Goal: Task Accomplishment & Management: Manage account settings

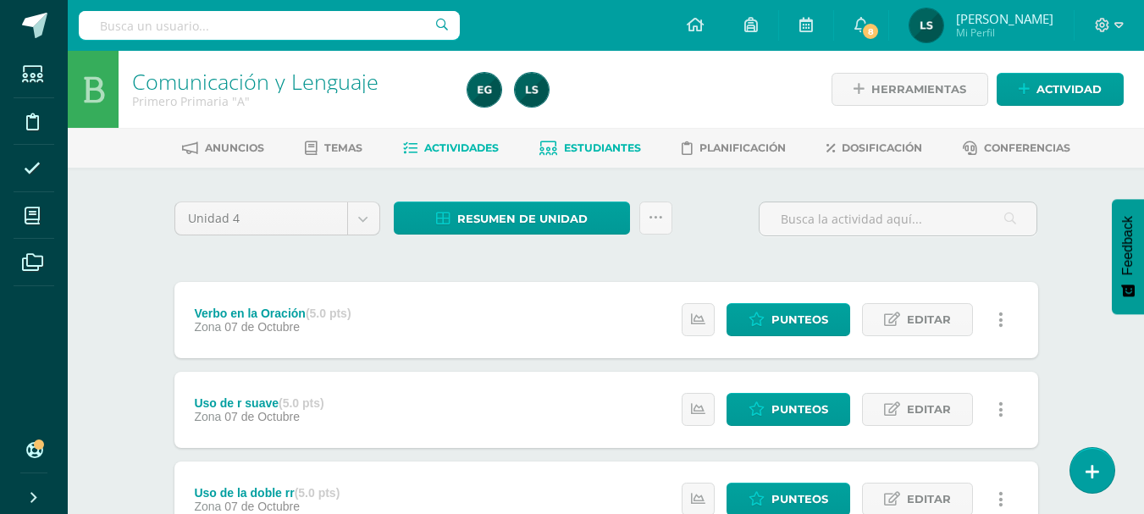
click at [604, 145] on span "Estudiantes" at bounding box center [602, 147] width 77 height 13
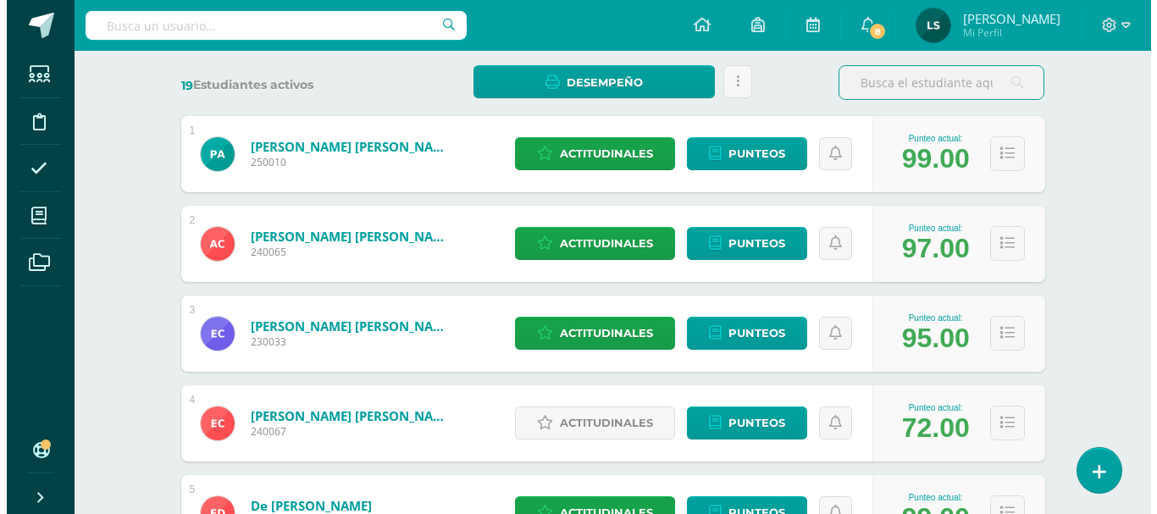
scroll to position [254, 0]
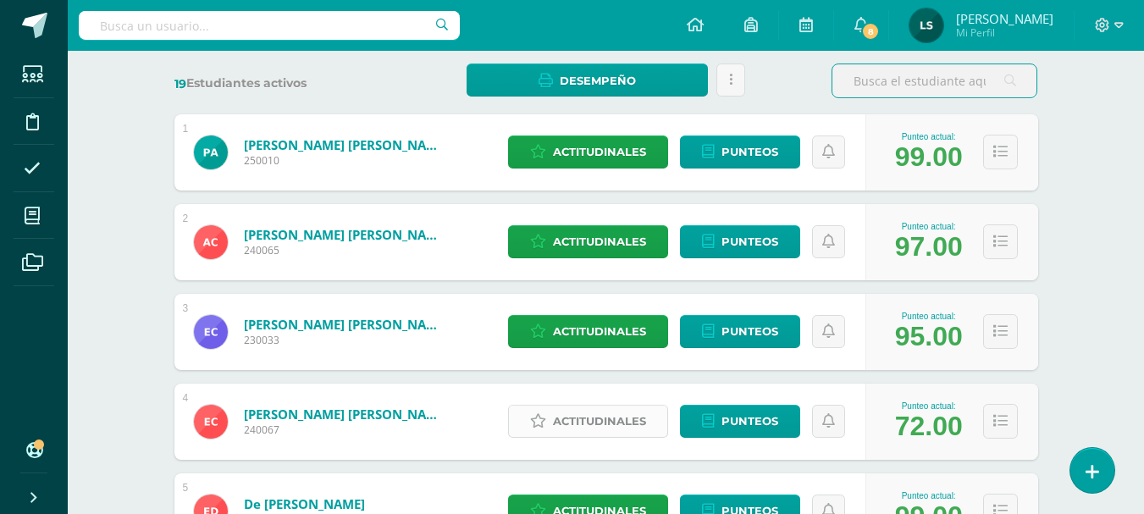
click at [614, 424] on span "Actitudinales" at bounding box center [599, 421] width 93 height 31
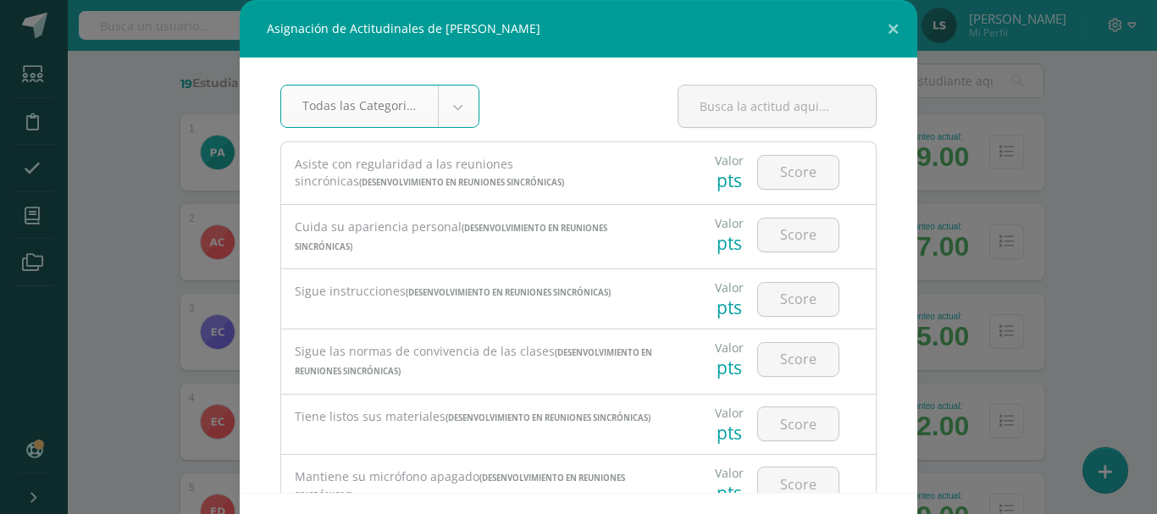
click at [444, 105] on body "Asignación de Actitudinales de Esteban Daniel Cermeño Alvarado Todas las Catego…" at bounding box center [578, 425] width 1157 height 1359
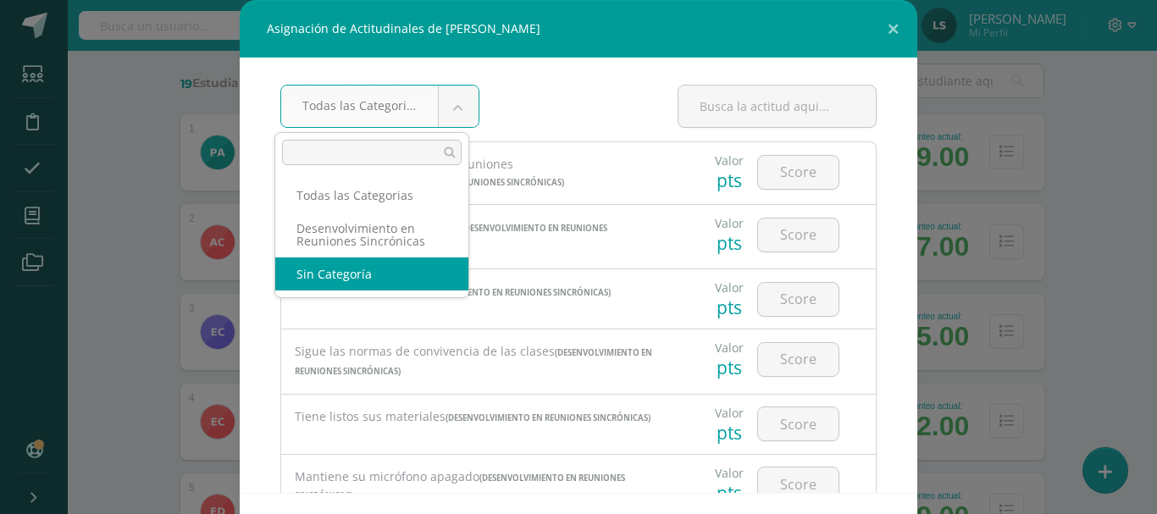
select select "None"
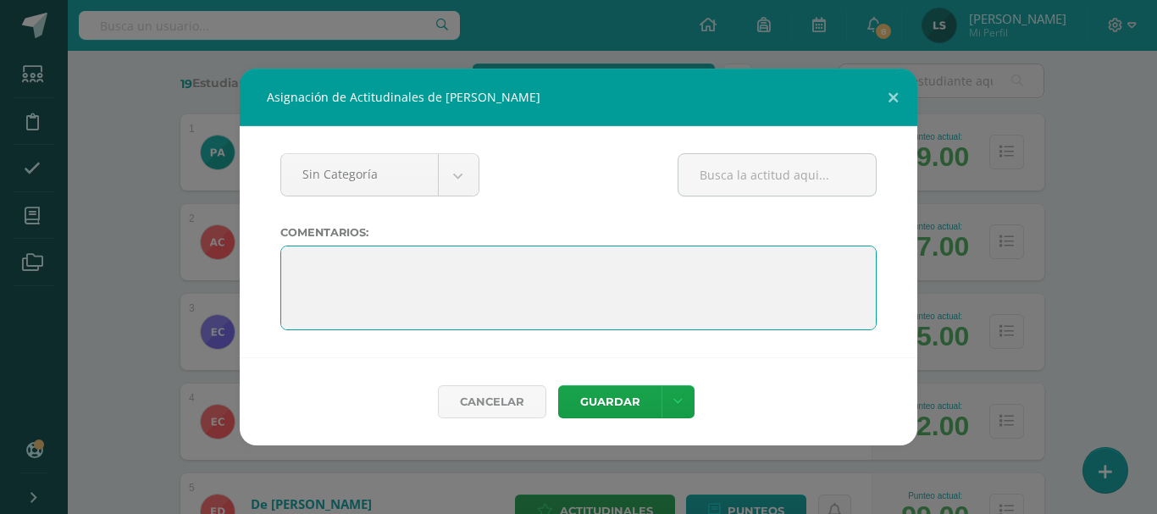
paste textarea "Felicitaciones por tu esfuerzo! Has mostrado avances en tu aprendizaje y buen d…"
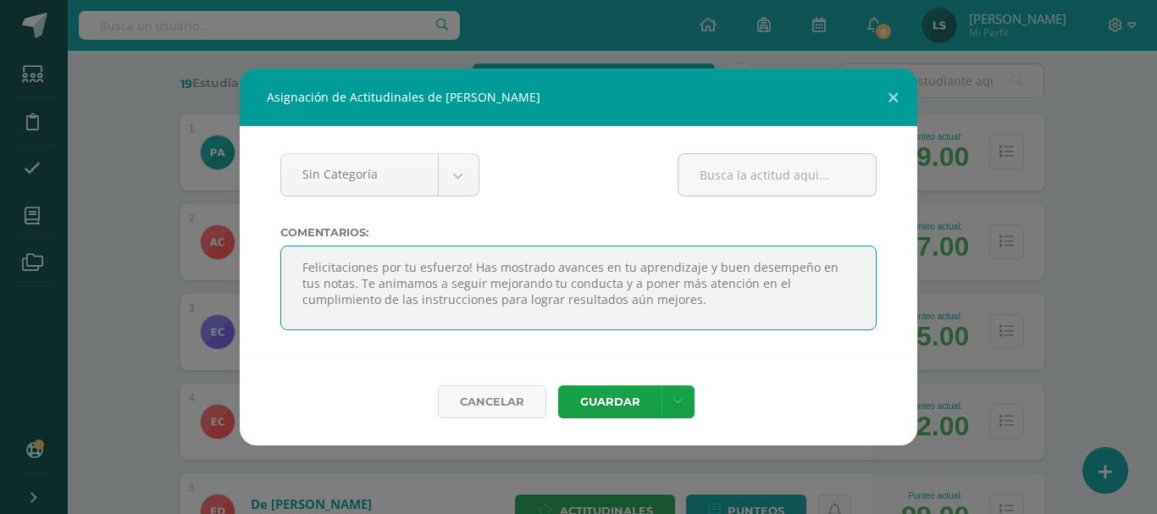
click at [721, 286] on textarea at bounding box center [578, 288] width 596 height 85
click at [442, 284] on textarea at bounding box center [578, 288] width 596 height 85
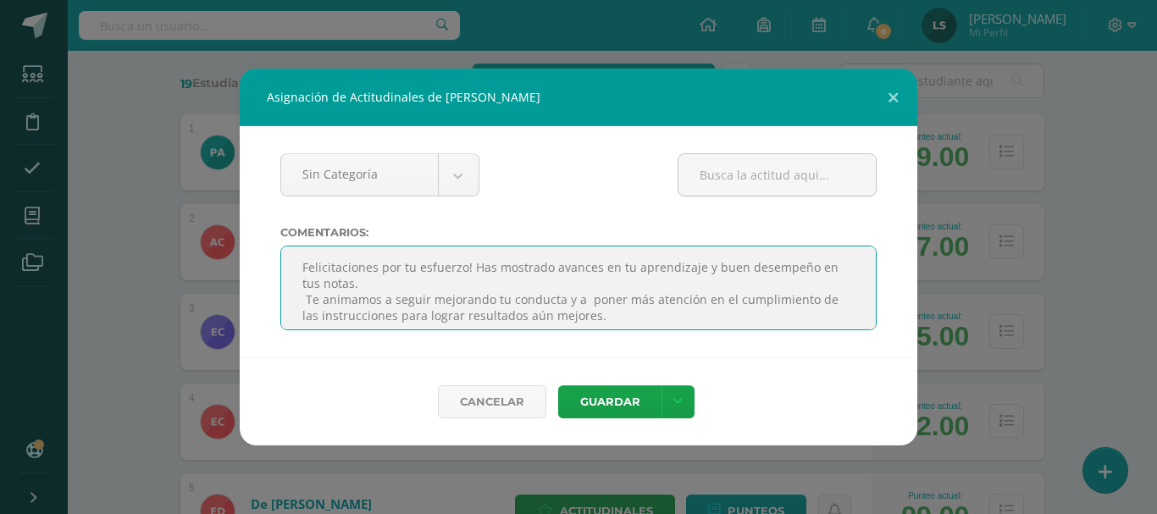
click at [520, 268] on textarea at bounding box center [578, 288] width 596 height 85
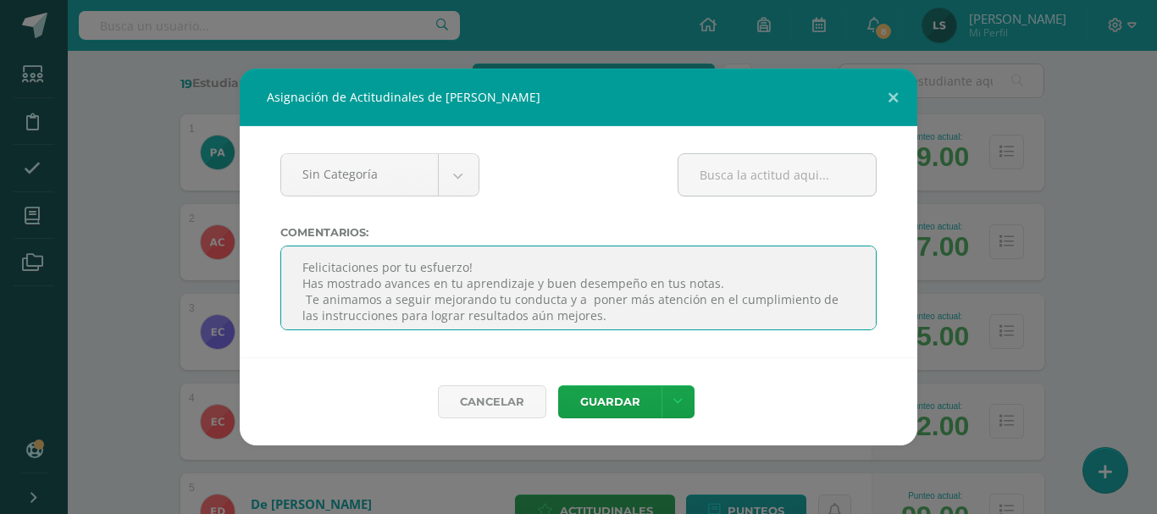
click at [352, 271] on textarea at bounding box center [578, 288] width 596 height 85
click at [297, 280] on textarea at bounding box center [578, 288] width 596 height 85
click at [300, 302] on textarea at bounding box center [578, 288] width 596 height 85
click at [300, 314] on textarea at bounding box center [578, 288] width 596 height 85
click at [361, 273] on textarea at bounding box center [578, 288] width 596 height 85
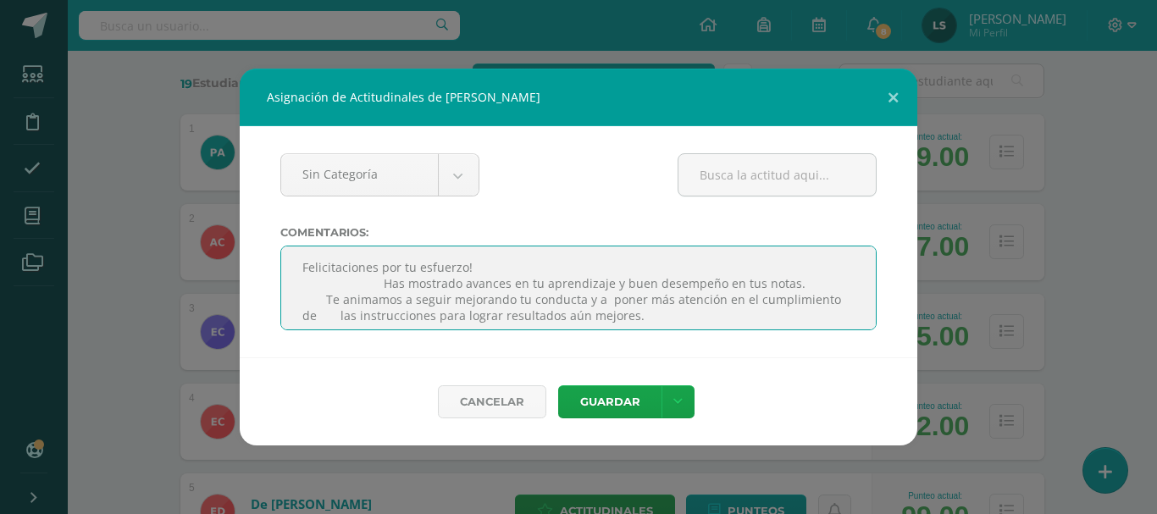
click at [434, 265] on textarea at bounding box center [578, 288] width 596 height 85
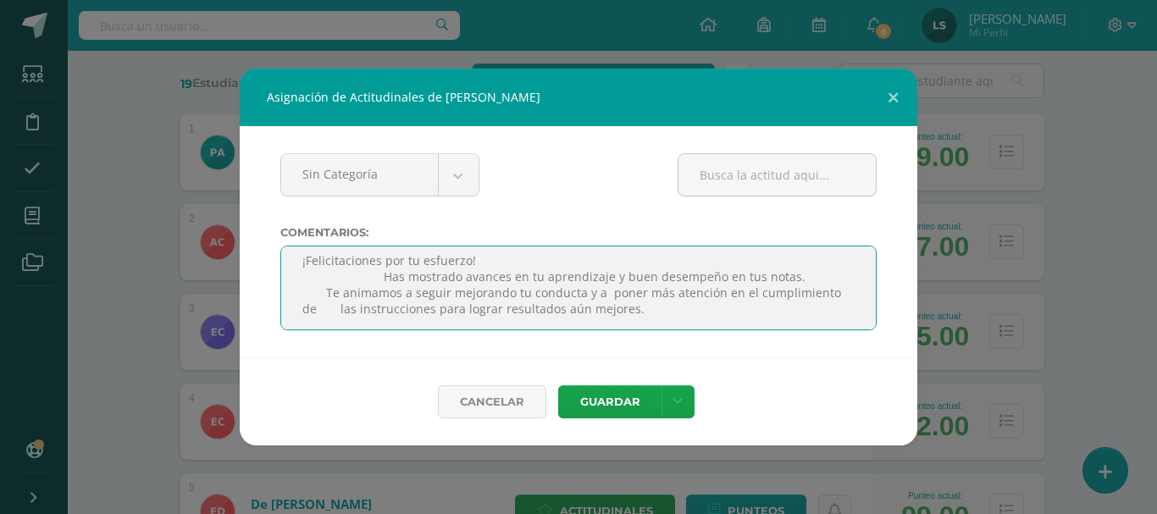
scroll to position [184, 0]
drag, startPoint x: 432, startPoint y: 267, endPoint x: 529, endPoint y: 285, distance: 99.2
click at [529, 285] on textarea at bounding box center [578, 288] width 596 height 85
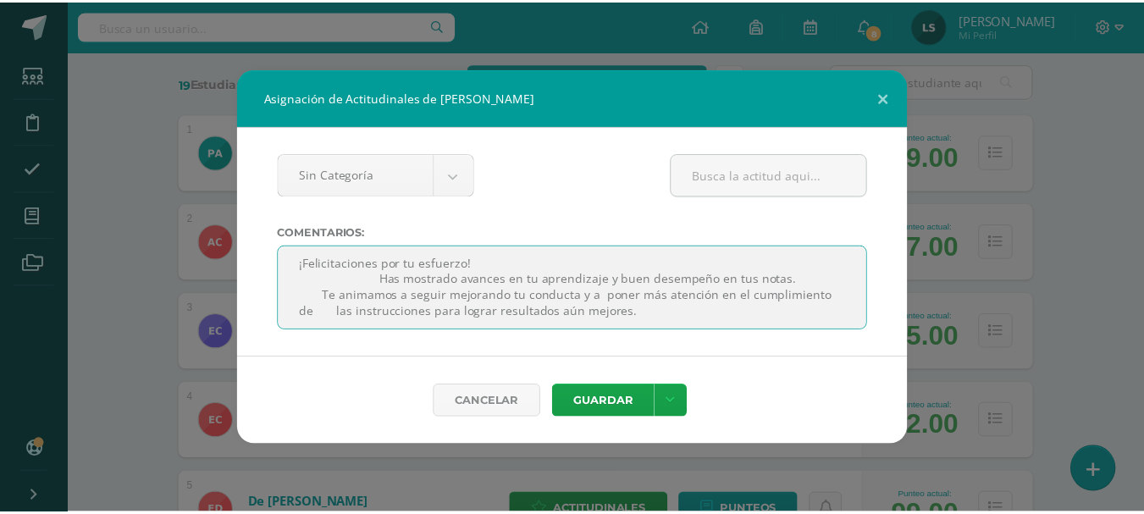
scroll to position [0, 0]
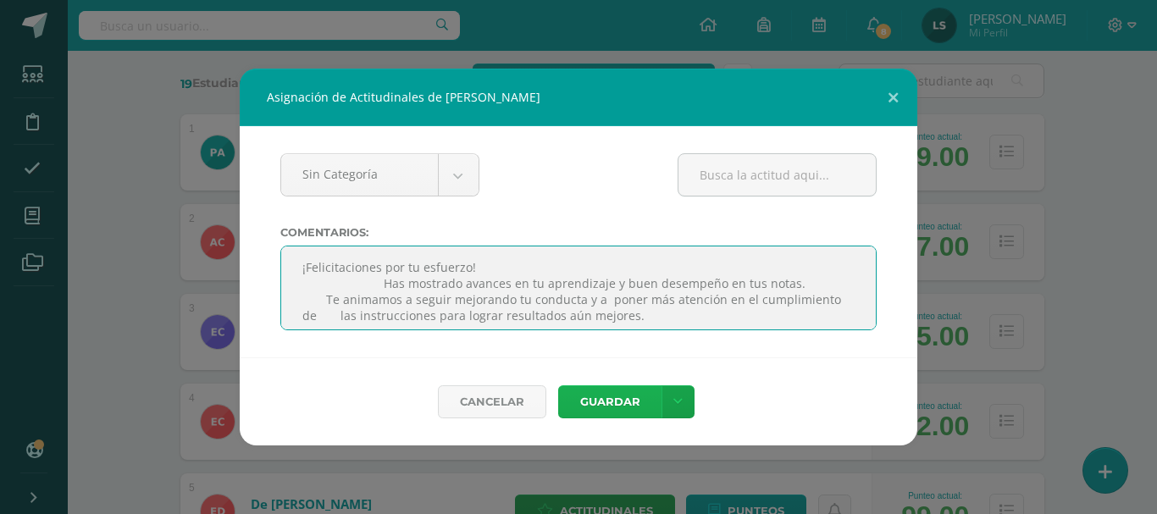
type textarea "¡Felicitaciones por tu esfuerzo! Has mostrado avances en tu aprendizaje y buen …"
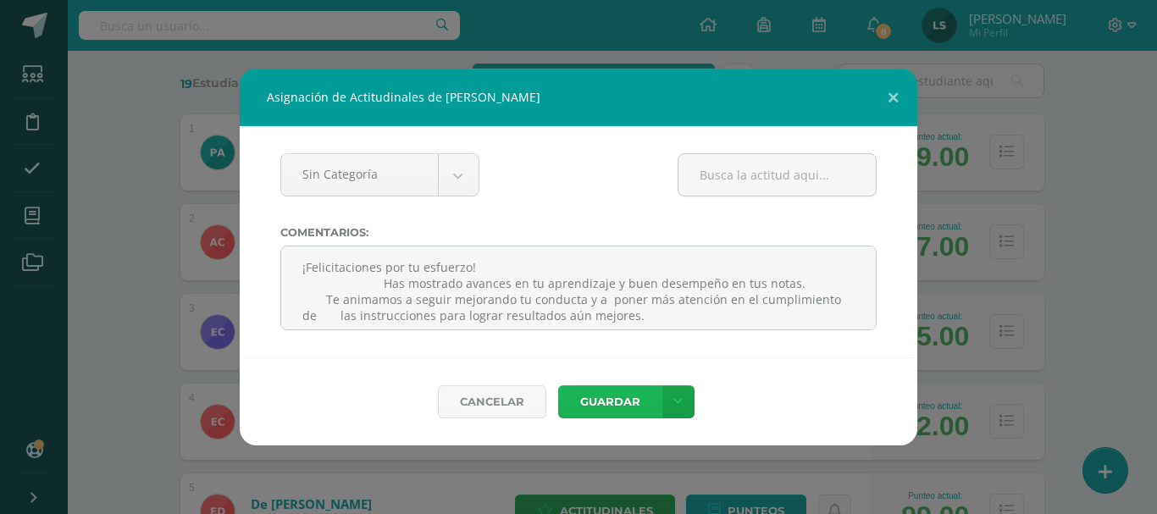
click at [611, 406] on button "Guardar" at bounding box center [609, 401] width 103 height 33
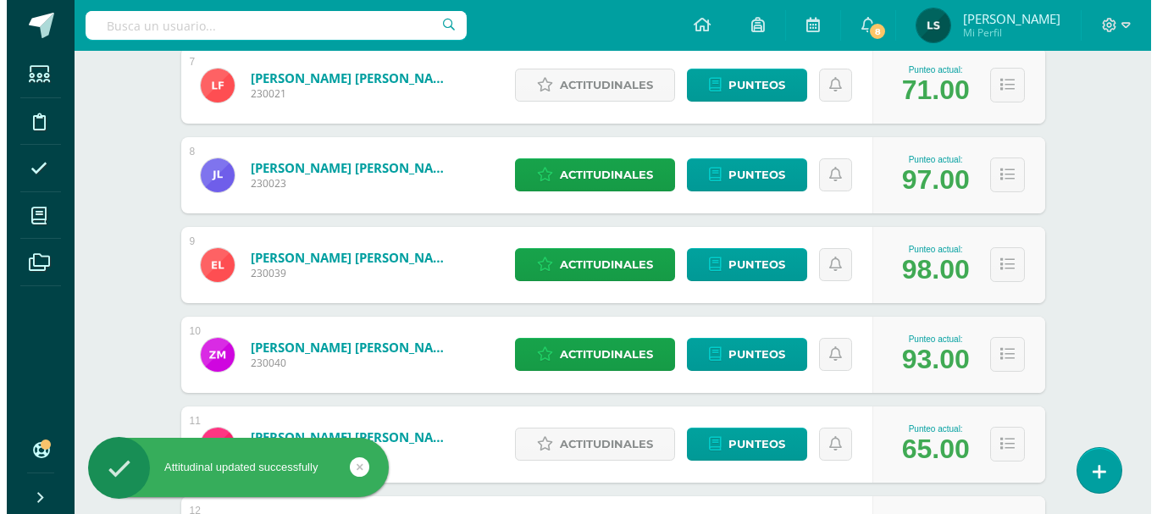
scroll to position [932, 0]
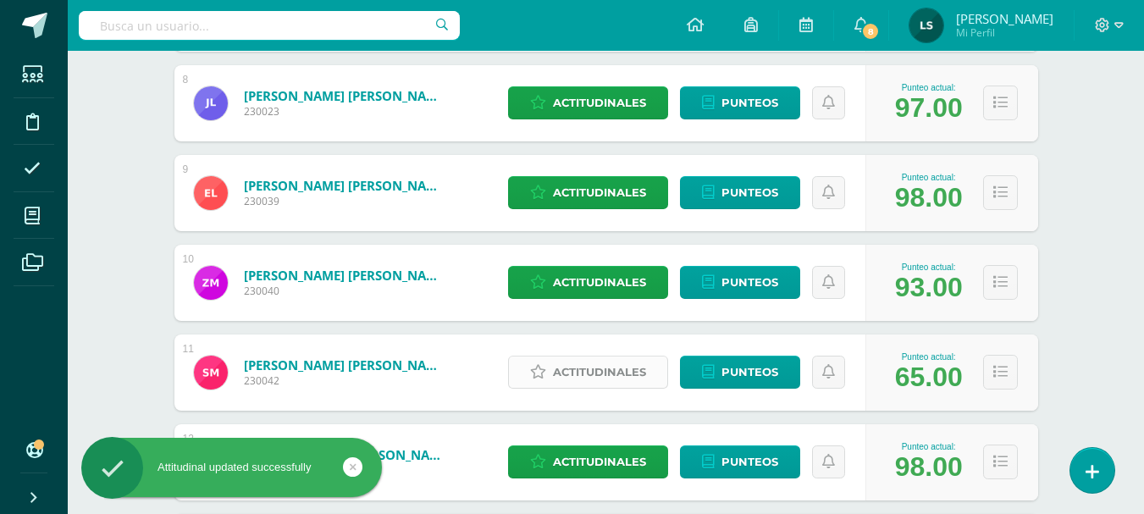
click at [586, 366] on span "Actitudinales" at bounding box center [599, 372] width 93 height 31
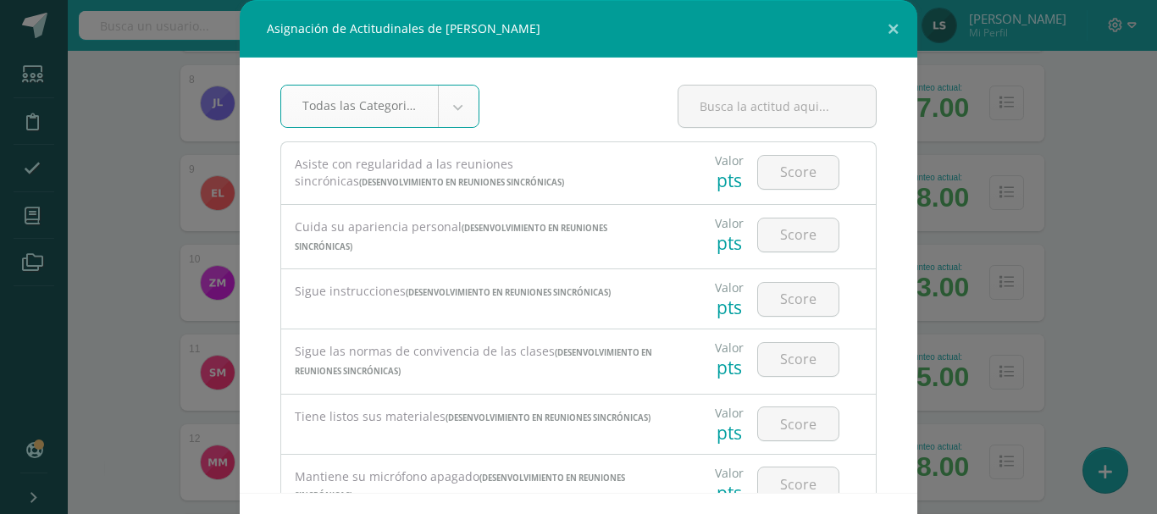
click at [452, 111] on body "Asignación de Actitudinales de Sergio André Montenegro Fuentes Todas las Catego…" at bounding box center [578, 154] width 1157 height 2173
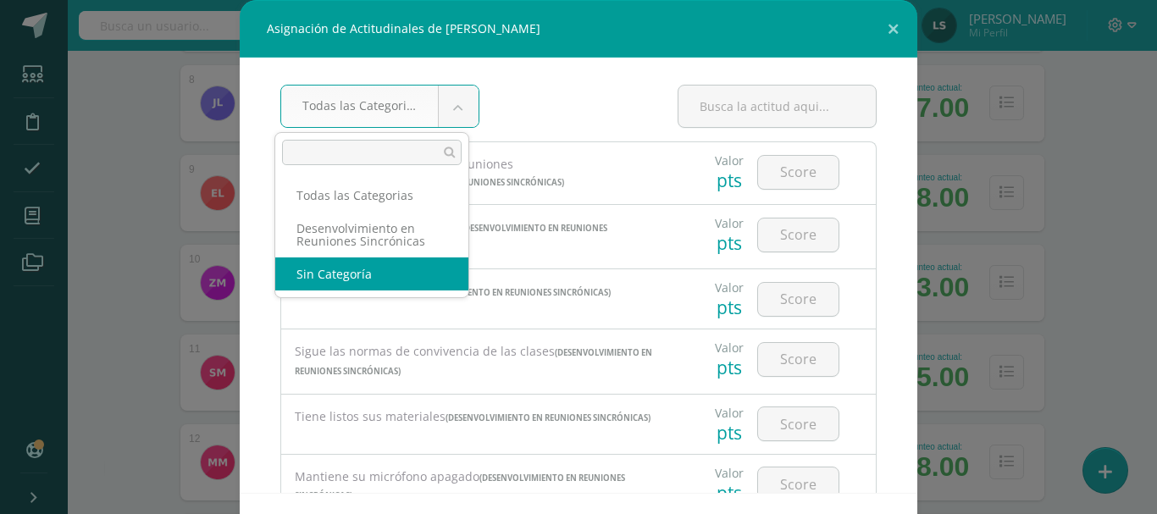
select select "None"
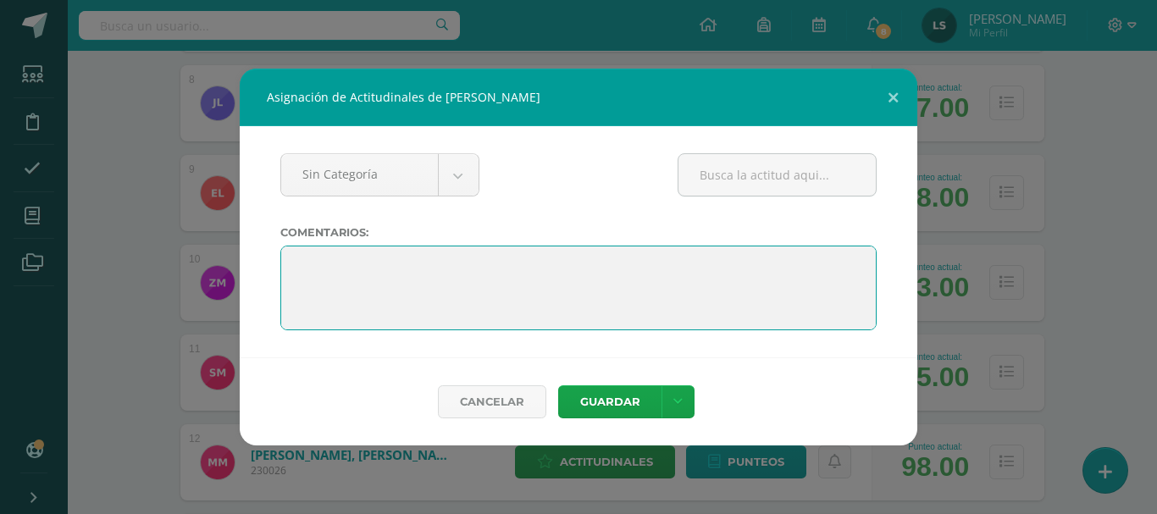
paste textarea "¡Felicitaciones por tu esfuerzo! Has mostrado avances en tu aprendizaje y buen …"
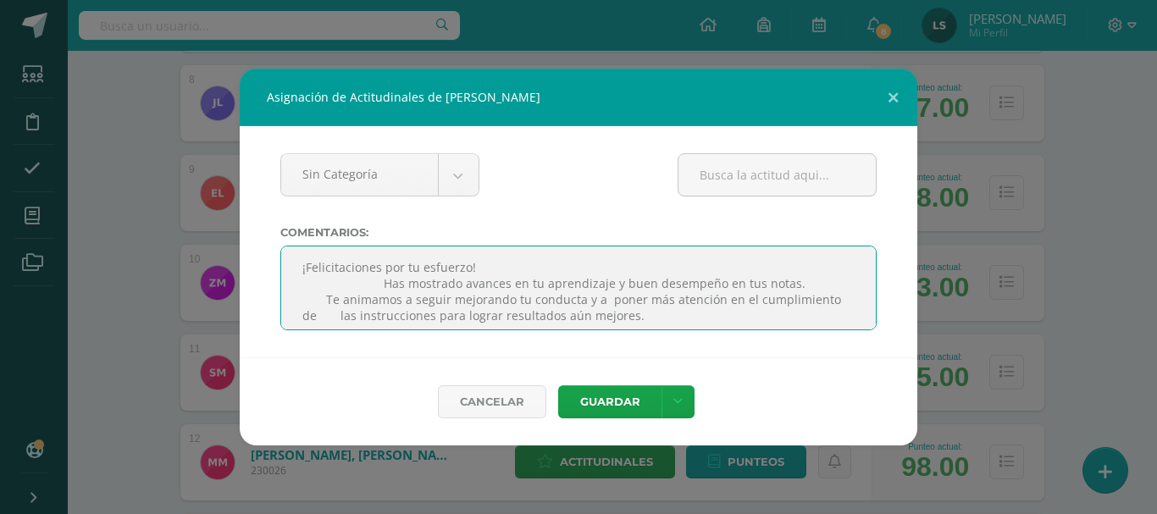
scroll to position [155, 0]
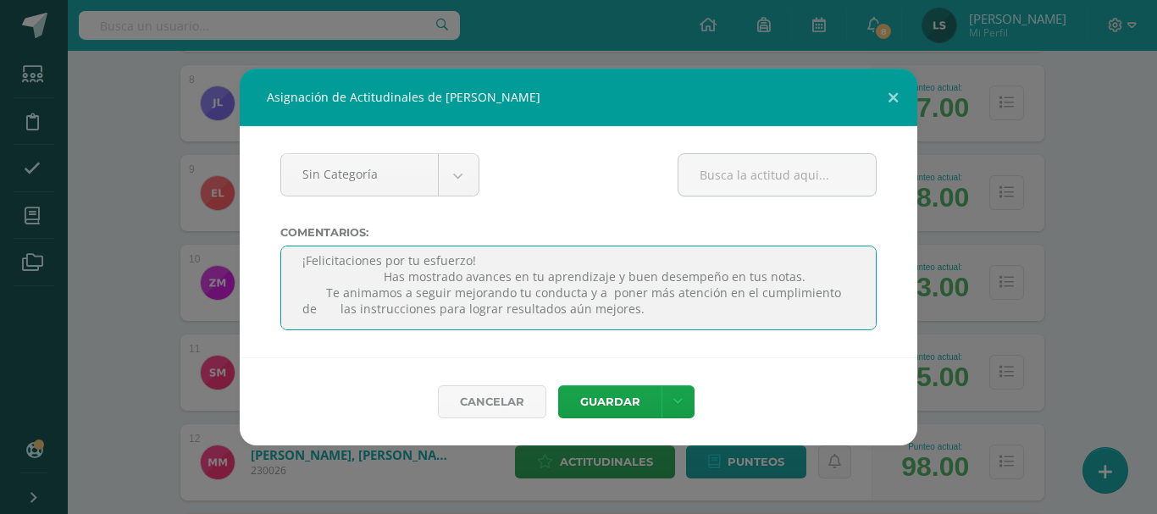
paste textarea "¡Felicitaciones por tu esfuerzo! Has mostrado avances en tu aprendizaje y buen …"
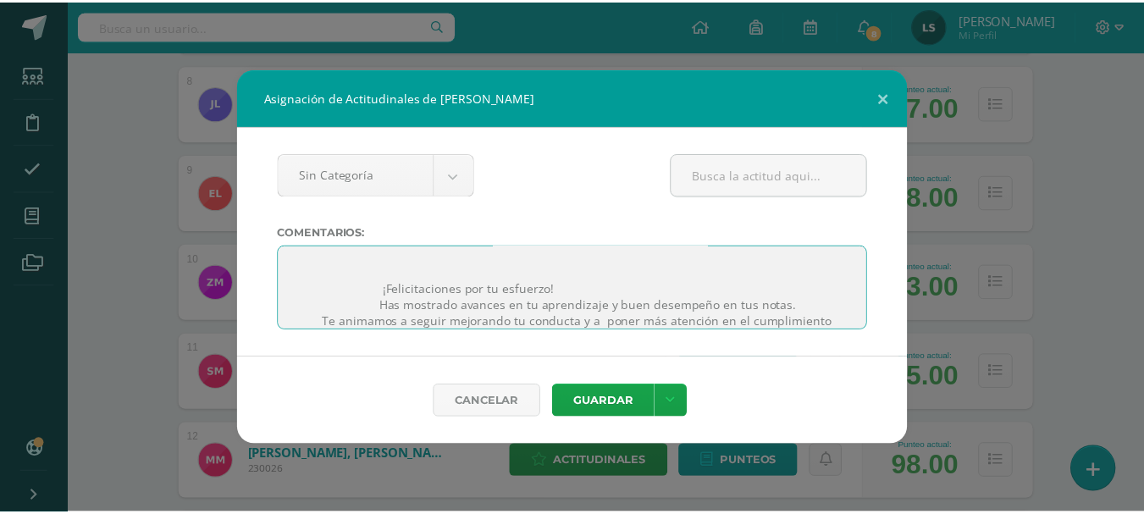
scroll to position [332, 0]
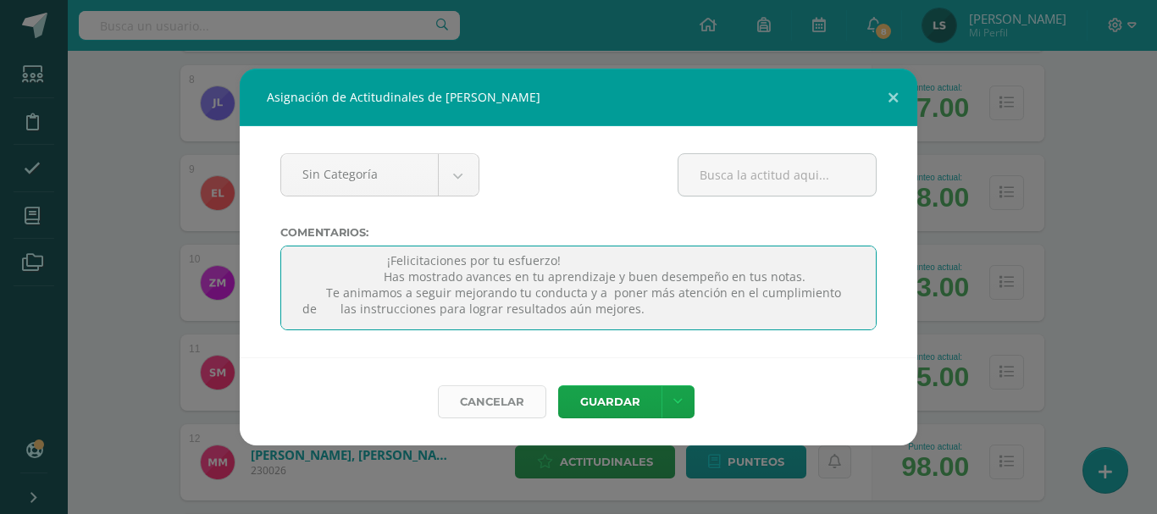
type textarea "¡Felicitaciones por tu esfuerzo! Has mostrado avances en tu aprendizaje y buen …"
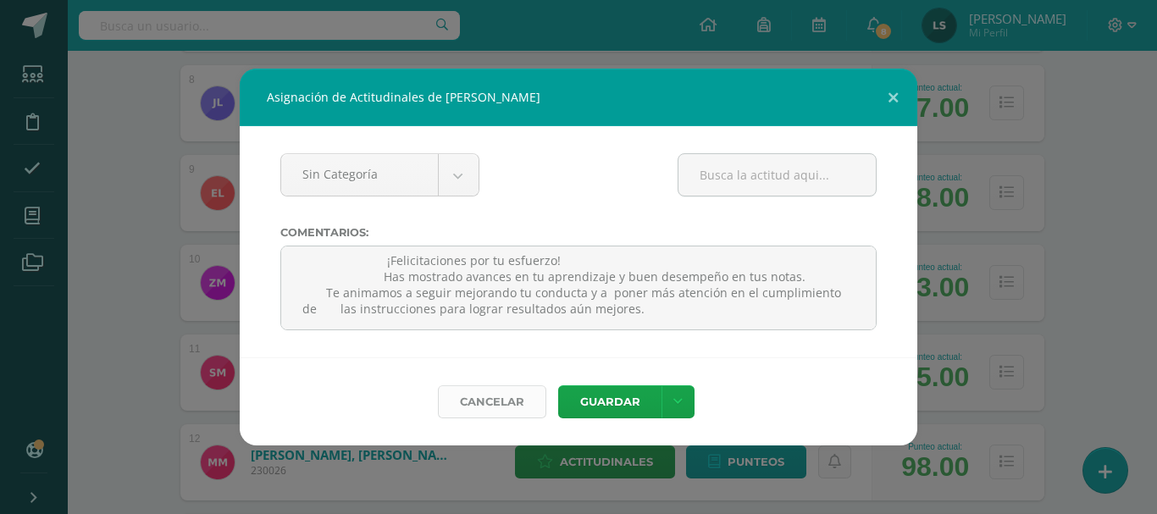
click at [498, 402] on link "Cancelar" at bounding box center [492, 401] width 108 height 33
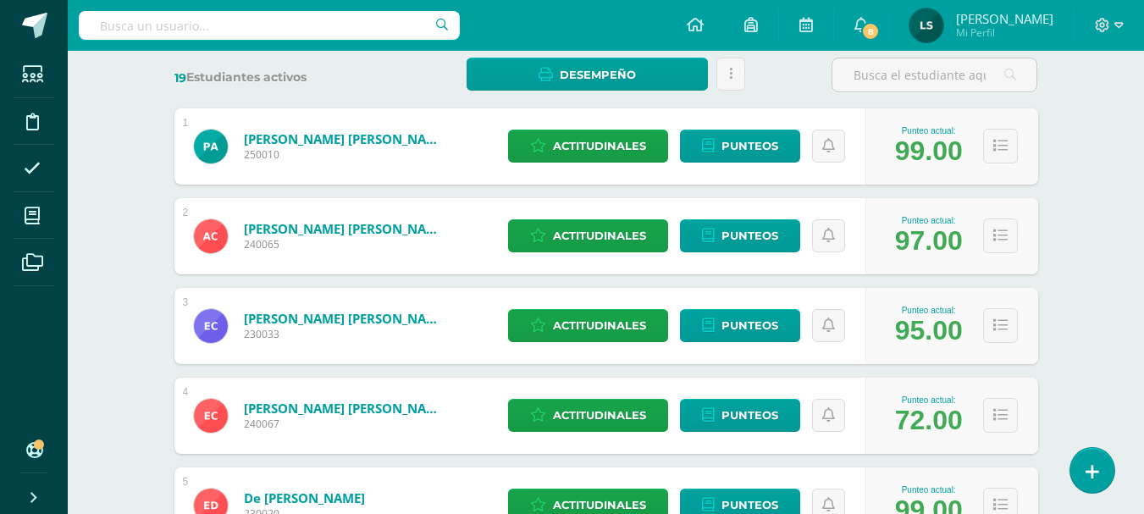
scroll to position [254, 0]
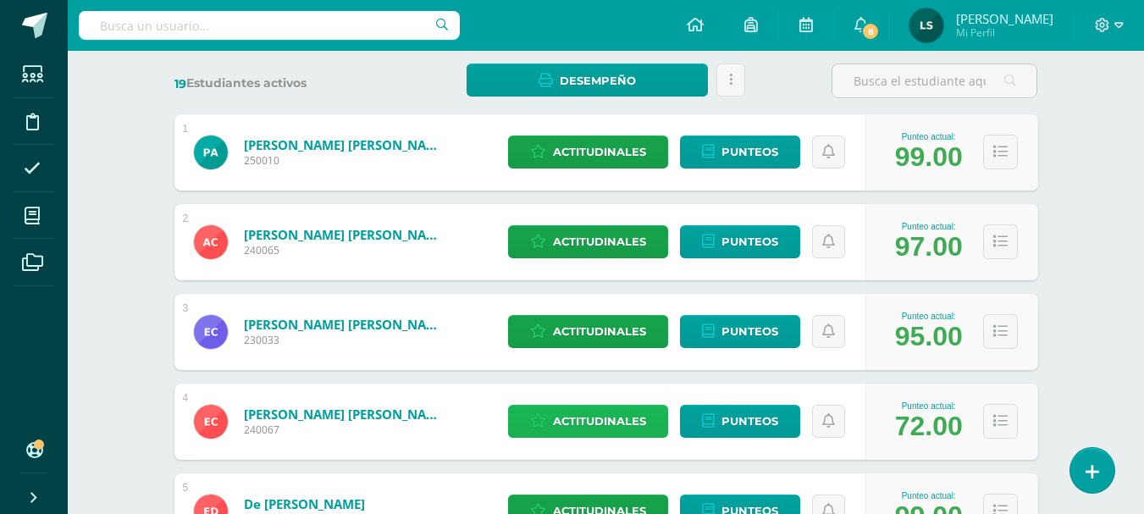
click at [608, 420] on span "Actitudinales" at bounding box center [599, 421] width 93 height 31
select select "None"
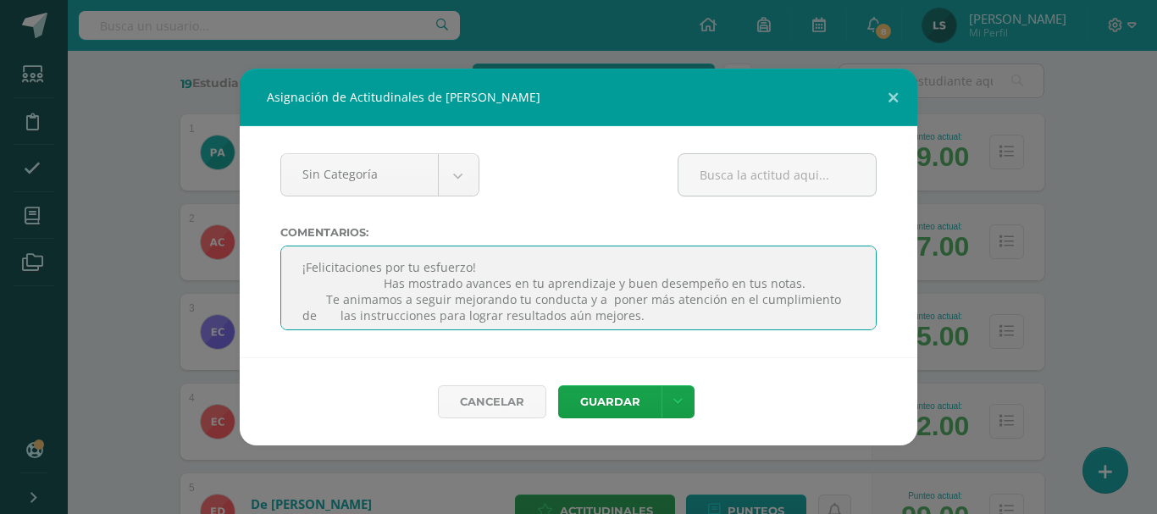
drag, startPoint x: 435, startPoint y: 266, endPoint x: 611, endPoint y: 309, distance: 181.4
click at [611, 309] on textarea at bounding box center [578, 288] width 596 height 85
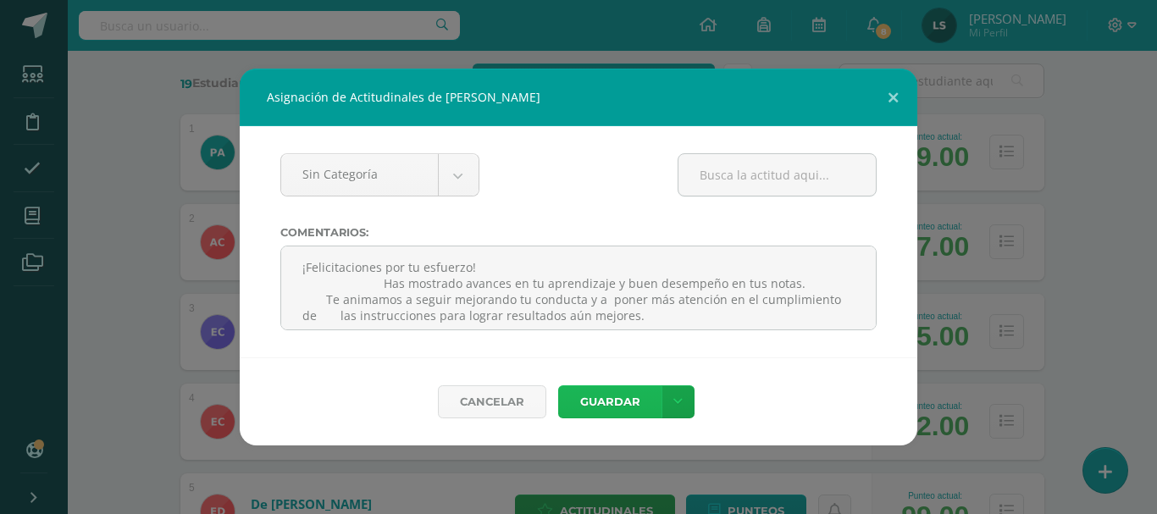
click at [614, 411] on button "Guardar" at bounding box center [609, 401] width 103 height 33
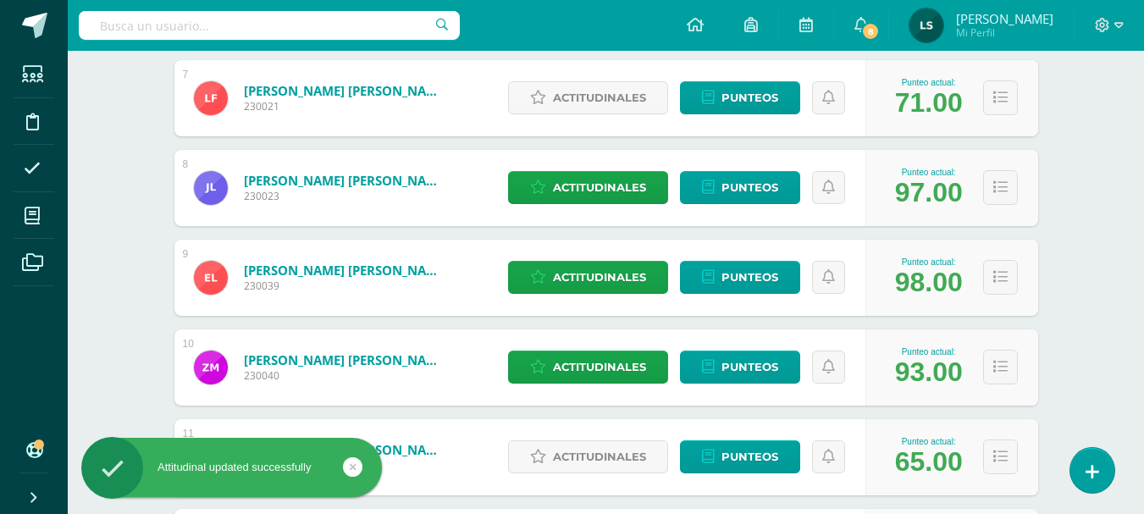
scroll to position [932, 0]
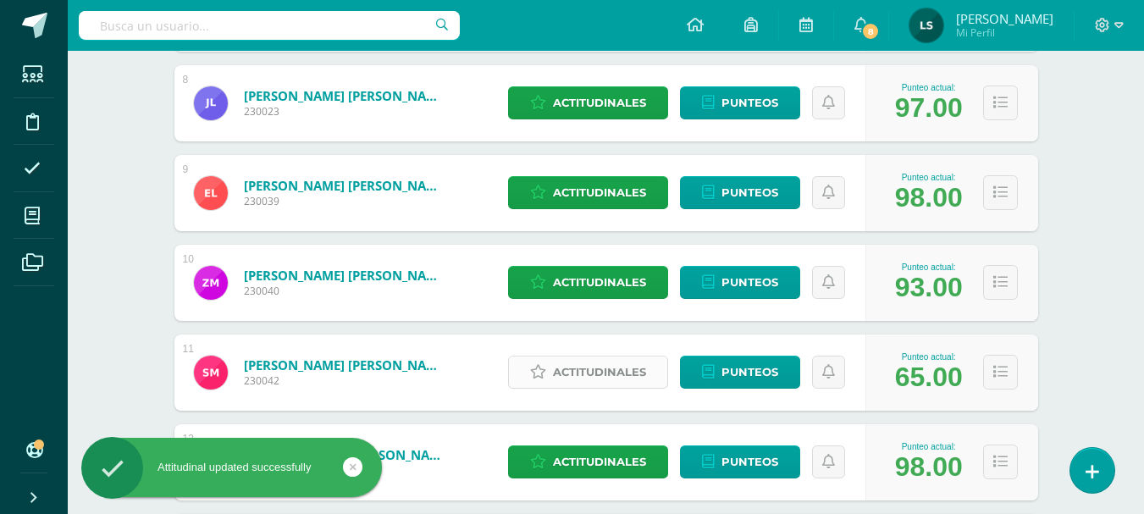
click at [606, 367] on span "Actitudinales" at bounding box center [599, 372] width 93 height 31
select select "None"
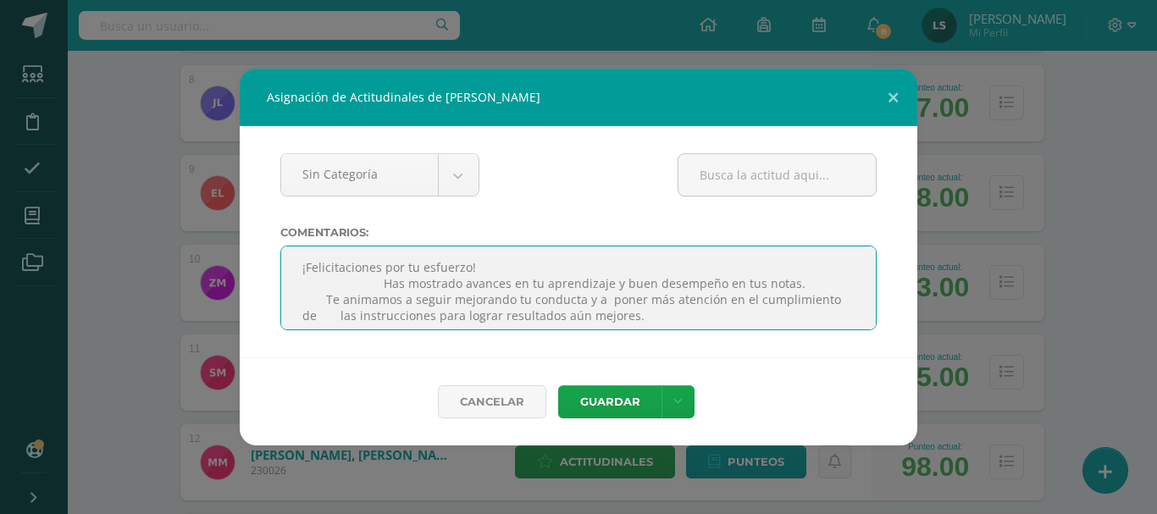
click at [365, 266] on textarea at bounding box center [578, 288] width 596 height 85
type textarea "¡Felicitaciones por tu esfuerzo! Has mostrado avances en tu aprendizaje y buen …"
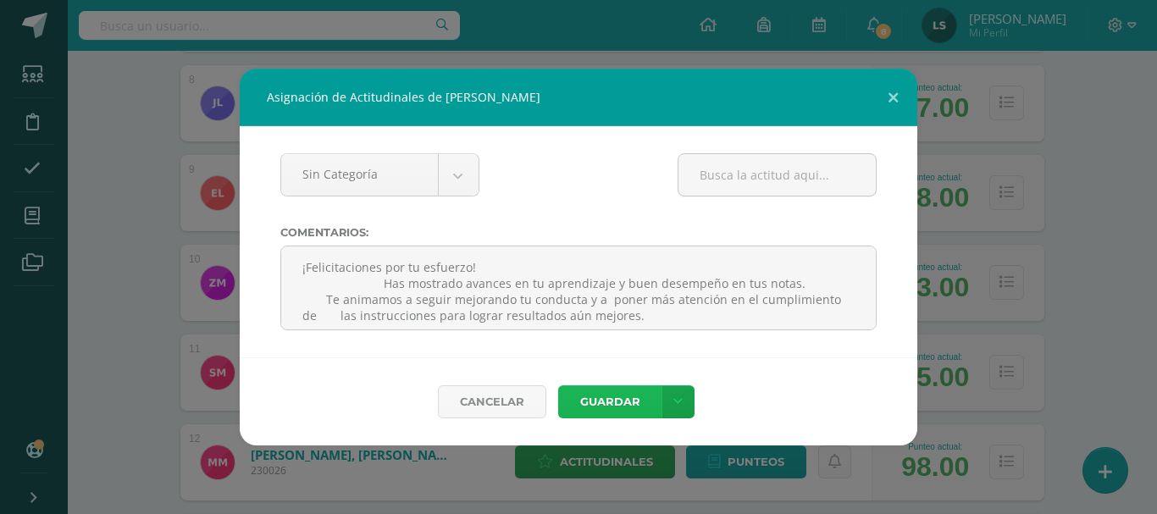
click at [617, 406] on button "Guardar" at bounding box center [609, 401] width 103 height 33
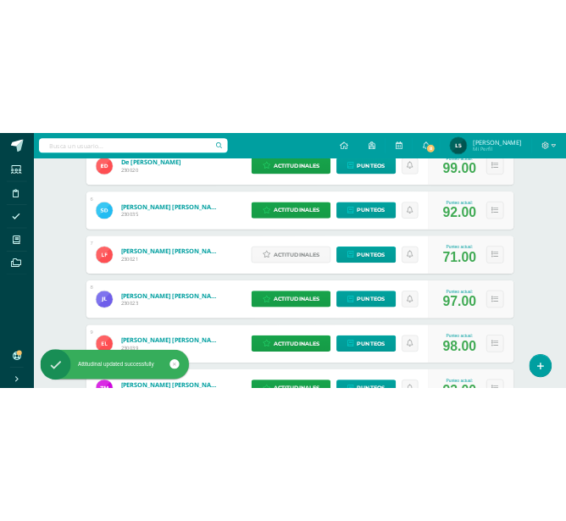
scroll to position [593, 0]
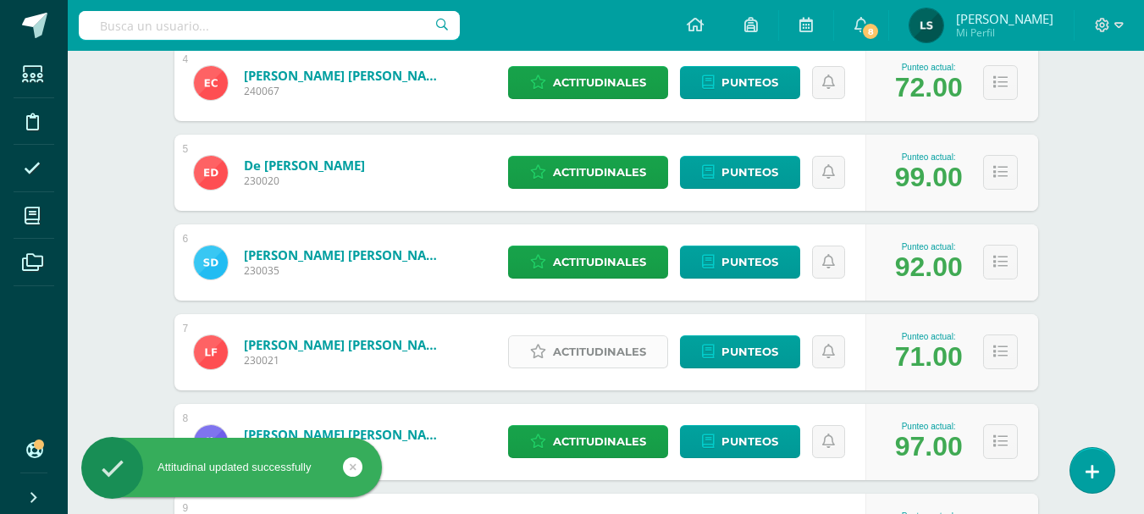
click at [621, 357] on span "Actitudinales" at bounding box center [599, 351] width 93 height 31
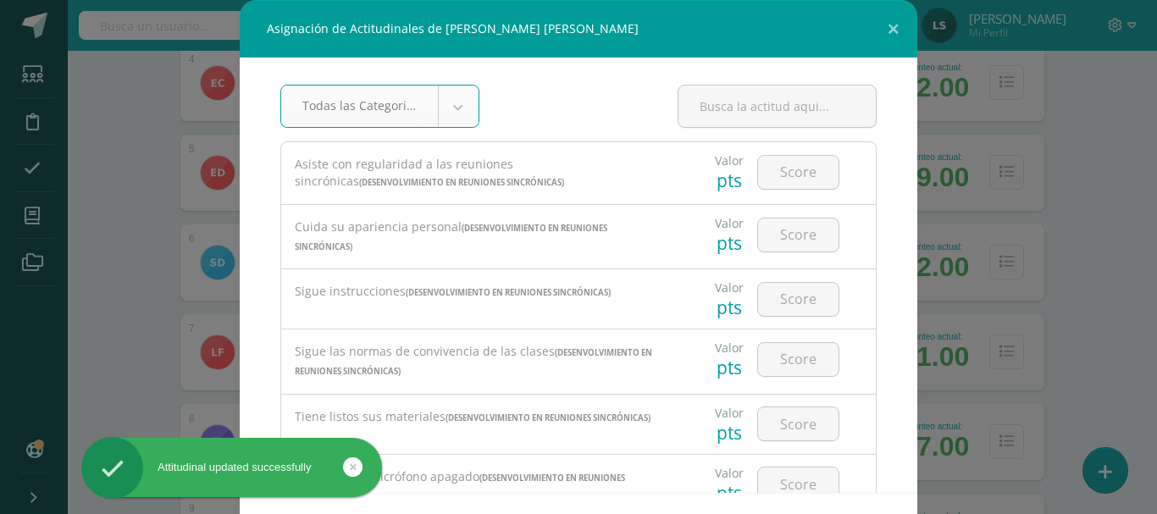
click at [438, 105] on body "Asignación de Actitudinales de Luisa Giselle Guadalupe Flores Ramírez Todas las…" at bounding box center [578, 493] width 1157 height 2173
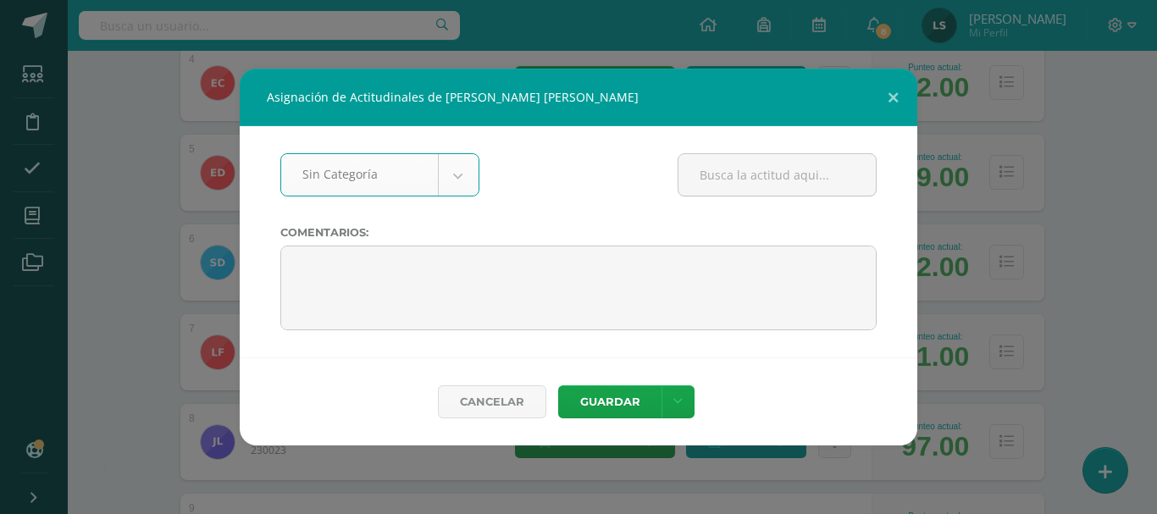
select select "None"
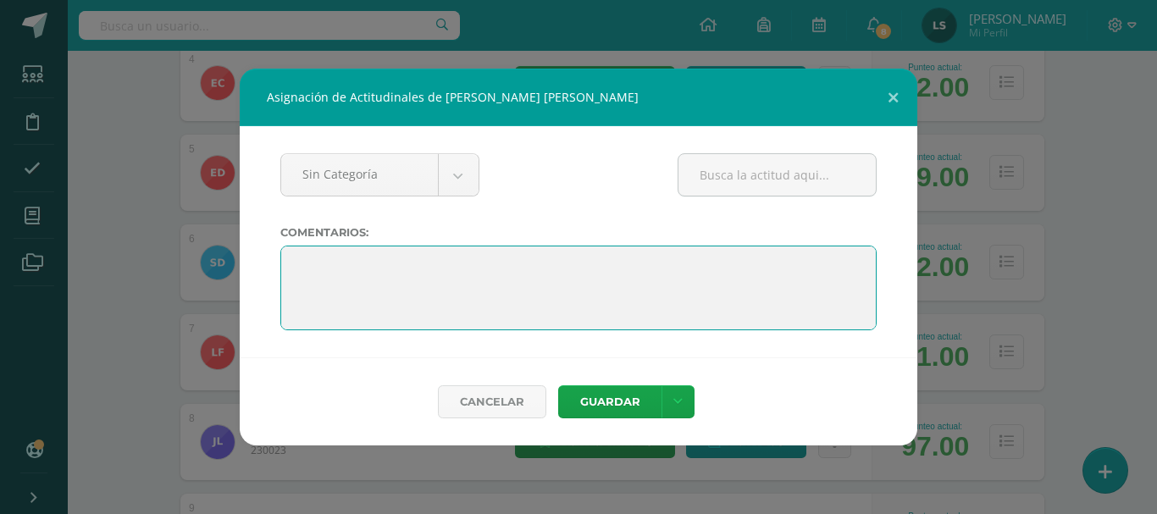
paste textarea "¡Felicitaciones por tu esfuerzo! Has mostrado avances en tu aprendizaje y buen …"
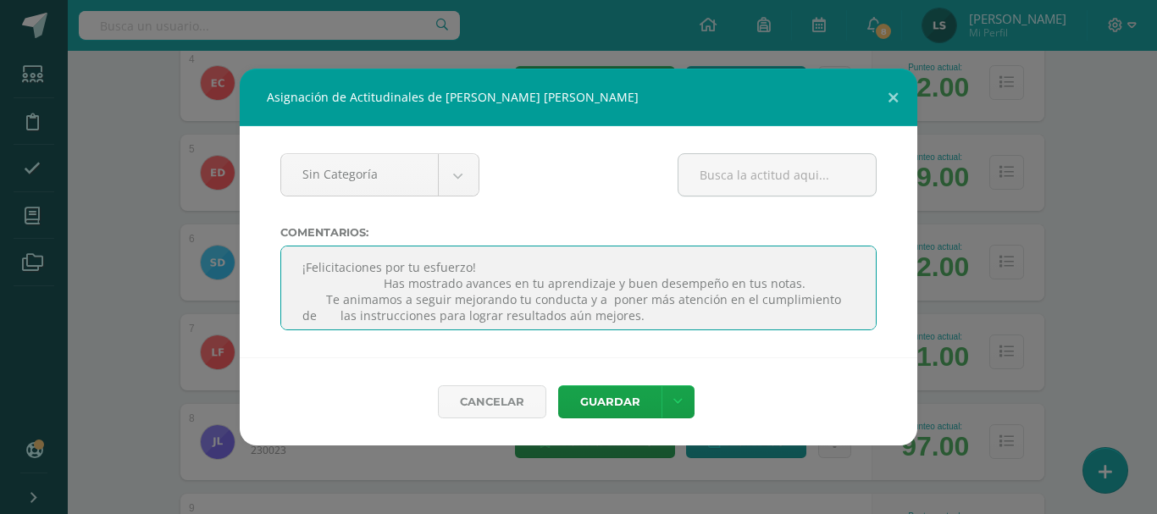
click at [368, 269] on textarea at bounding box center [578, 288] width 596 height 85
click at [574, 300] on textarea at bounding box center [578, 288] width 596 height 85
click at [793, 294] on textarea at bounding box center [578, 288] width 596 height 85
type textarea "¡Felicitaciones por tu esfuerzo! Has mostrado avances en tu aprendizaje y buen …"
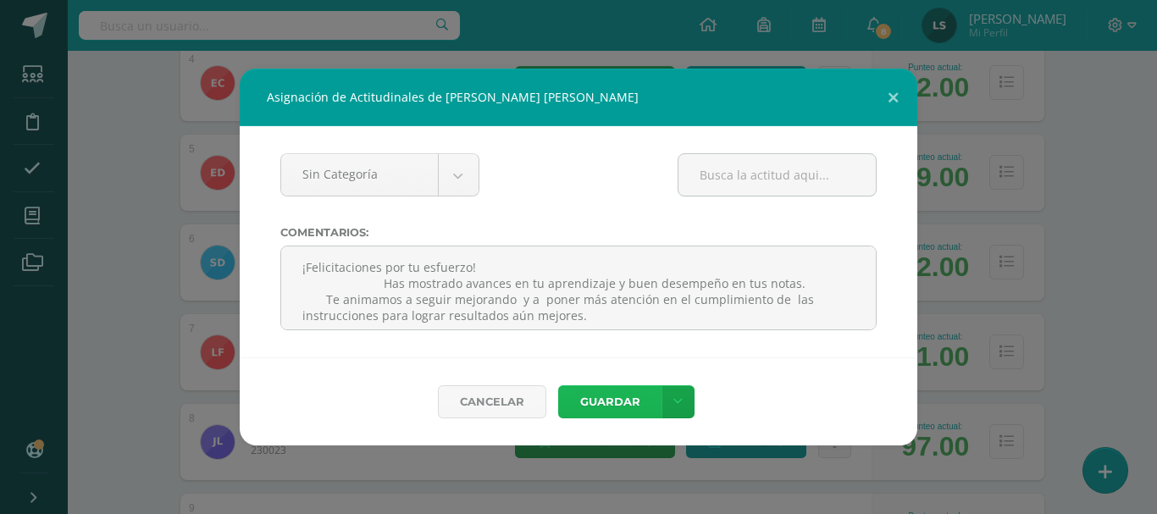
click at [600, 401] on button "Guardar" at bounding box center [609, 401] width 103 height 33
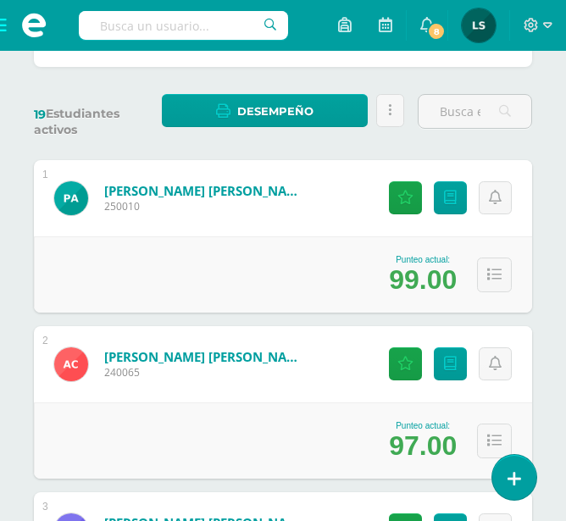
scroll to position [0, 0]
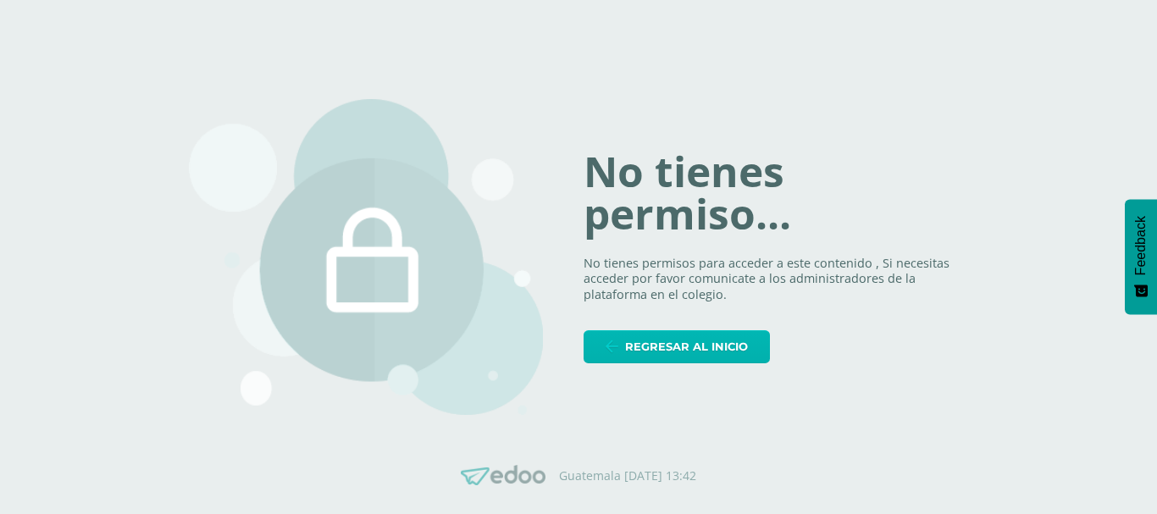
click at [692, 342] on span "Regresar al inicio" at bounding box center [686, 346] width 123 height 31
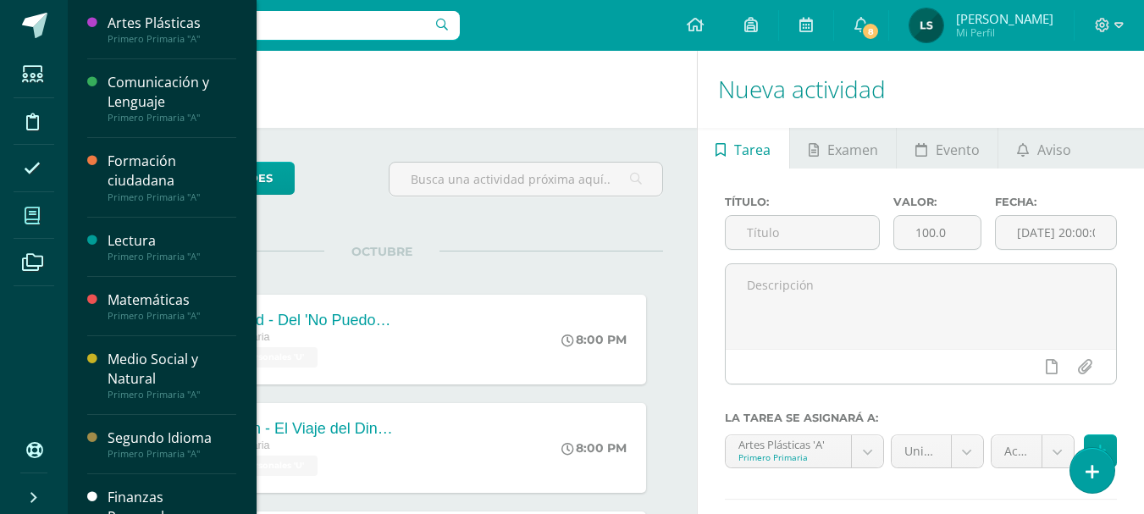
click at [21, 213] on span at bounding box center [33, 216] width 38 height 38
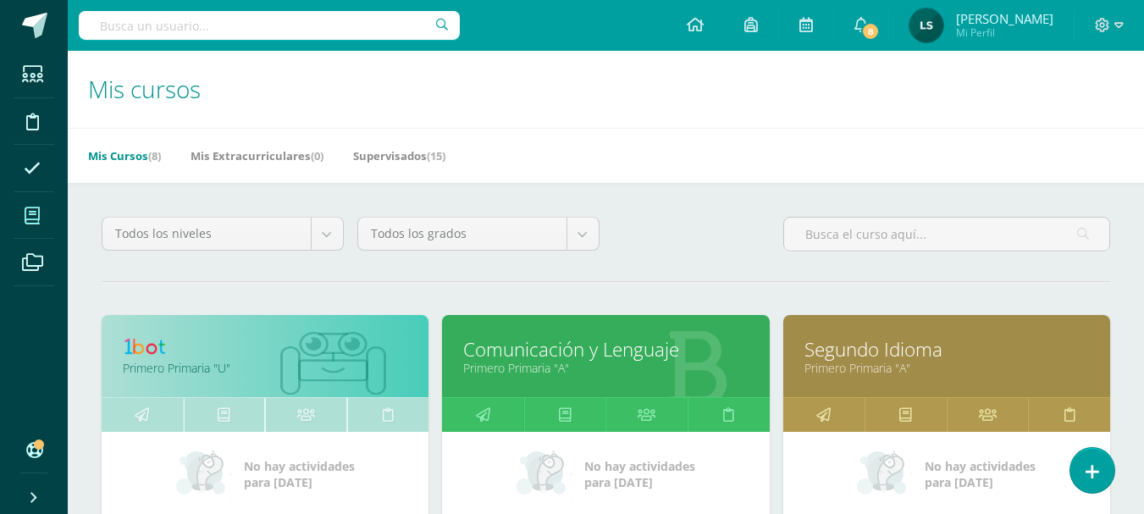
click at [332, 101] on h1 "Mis cursos" at bounding box center [606, 89] width 1036 height 77
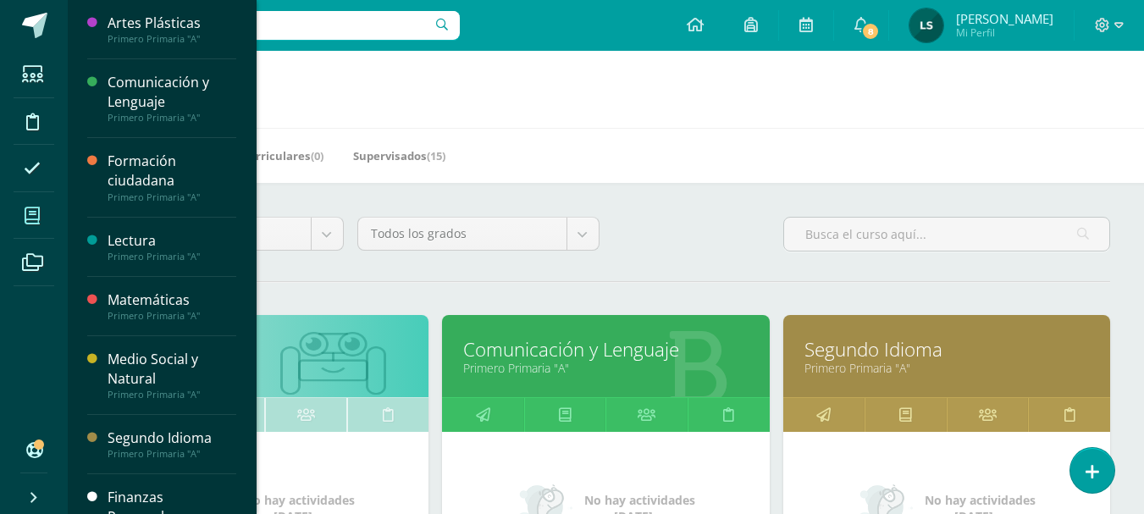
click at [37, 223] on icon at bounding box center [32, 216] width 15 height 17
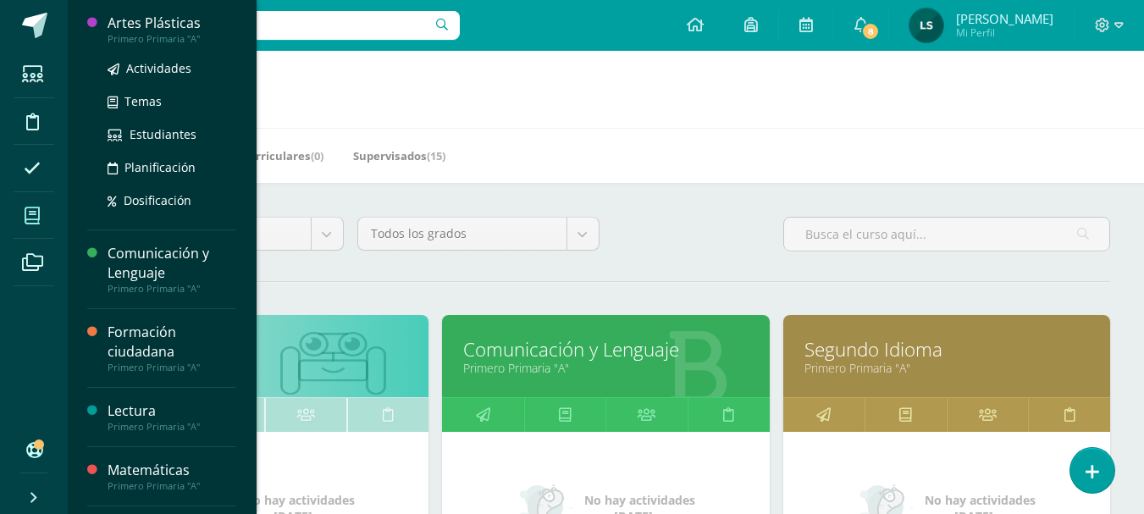
click at [162, 42] on div "Primero Primaria "A"" at bounding box center [172, 39] width 129 height 12
click at [160, 14] on div "Artes Plásticas" at bounding box center [172, 23] width 129 height 19
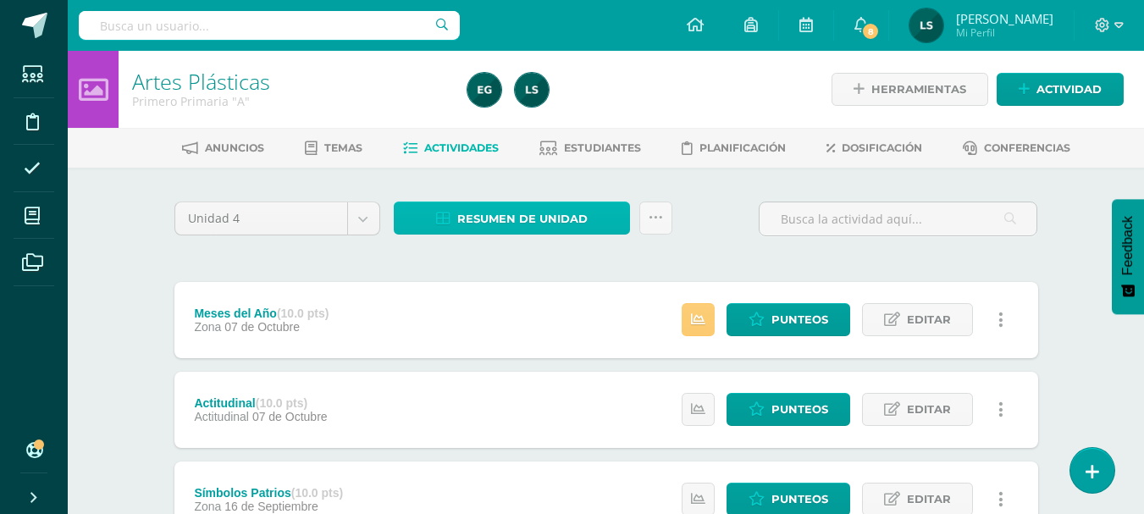
click at [570, 224] on span "Resumen de unidad" at bounding box center [522, 218] width 130 height 31
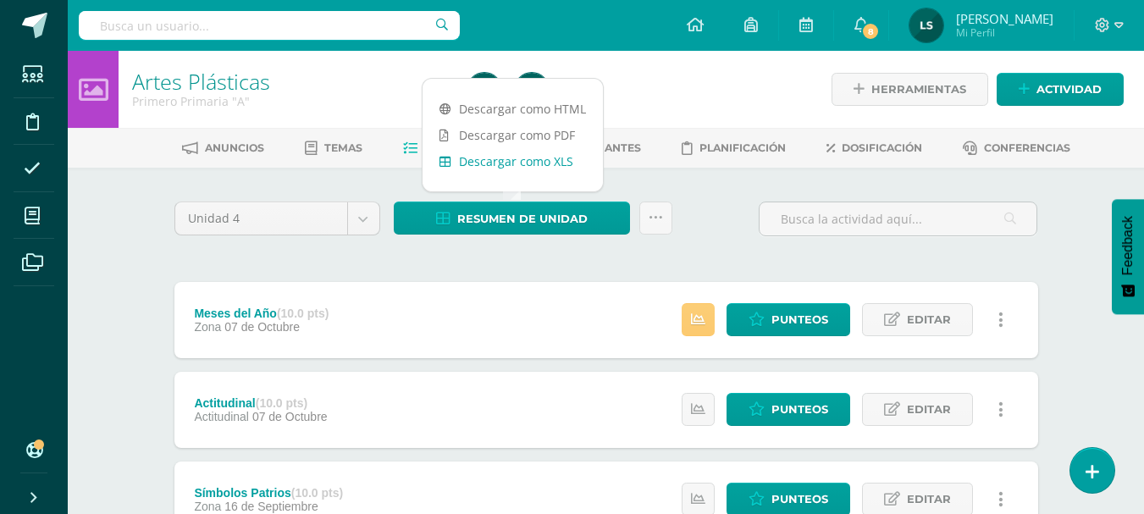
click at [524, 158] on link "Descargar como XLS" at bounding box center [513, 161] width 180 height 26
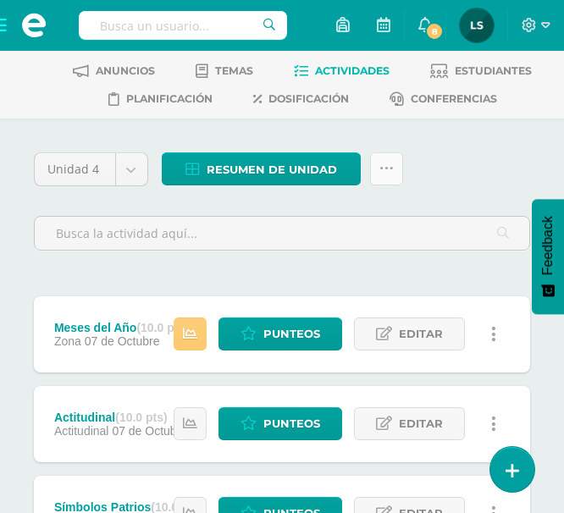
scroll to position [169, 0]
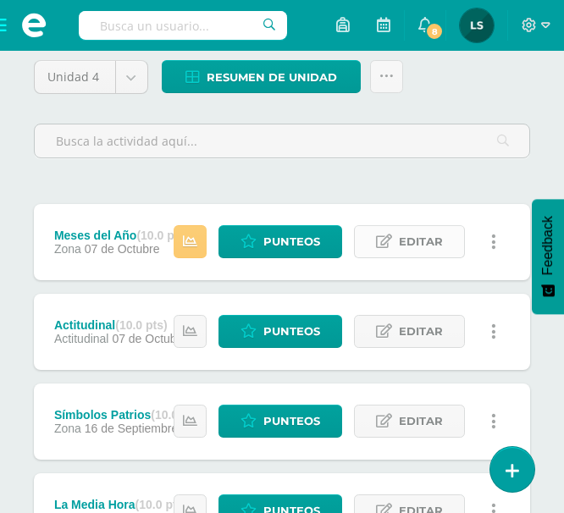
click at [413, 246] on span "Editar" at bounding box center [421, 241] width 44 height 31
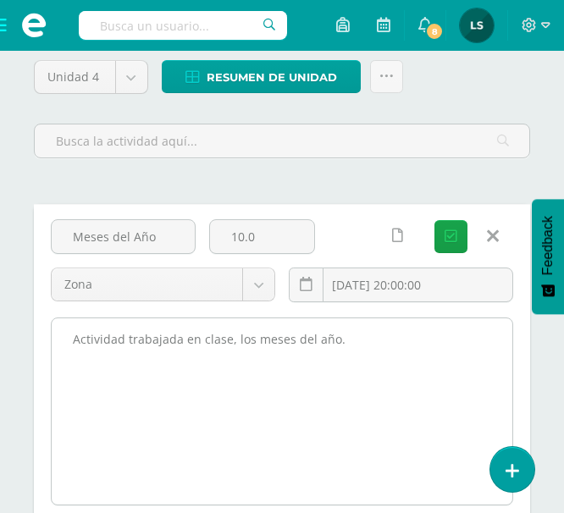
drag, startPoint x: 73, startPoint y: 337, endPoint x: 366, endPoint y: 407, distance: 301.2
click at [374, 424] on textarea "Actividad trabajada en clase, los meses del año." at bounding box center [282, 411] width 461 height 186
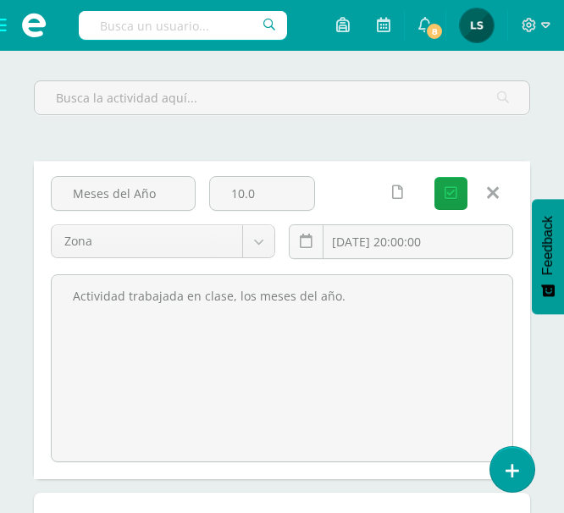
scroll to position [254, 0]
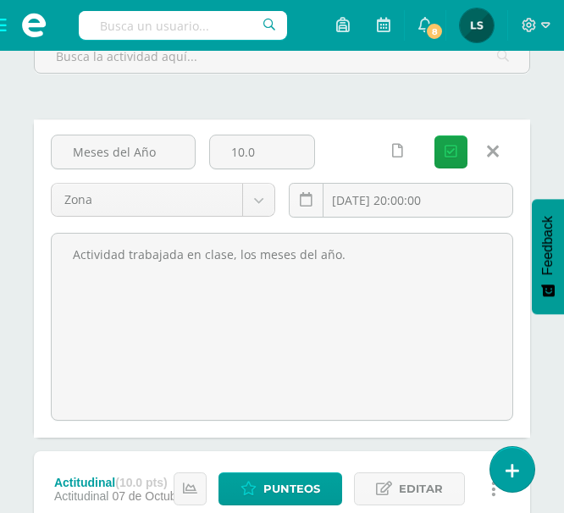
click at [501, 157] on link at bounding box center [492, 152] width 43 height 32
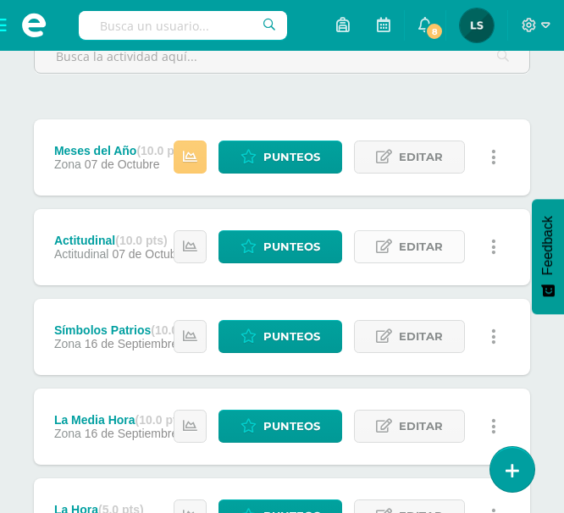
click at [444, 245] on link "Editar" at bounding box center [409, 246] width 111 height 33
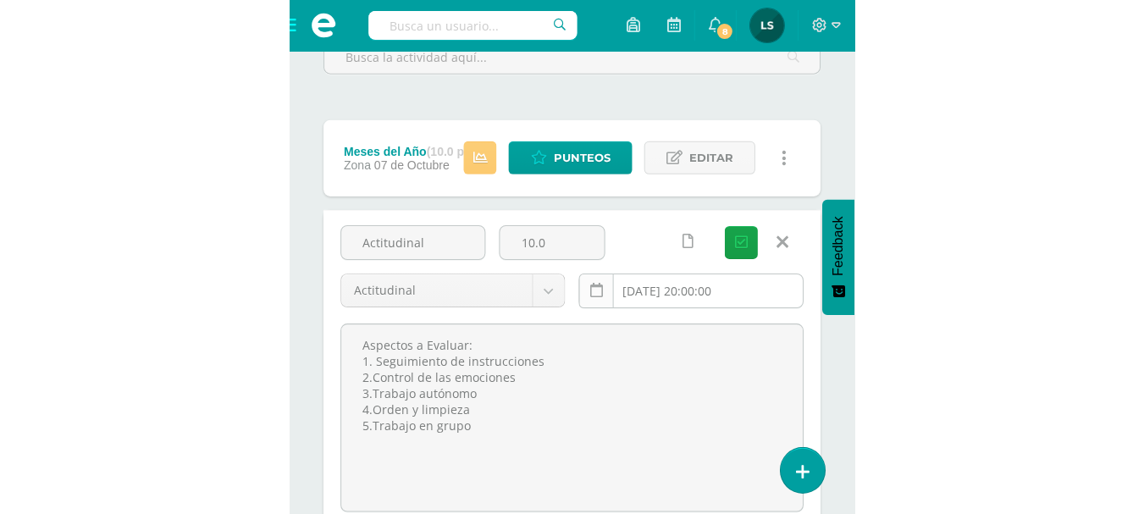
scroll to position [339, 0]
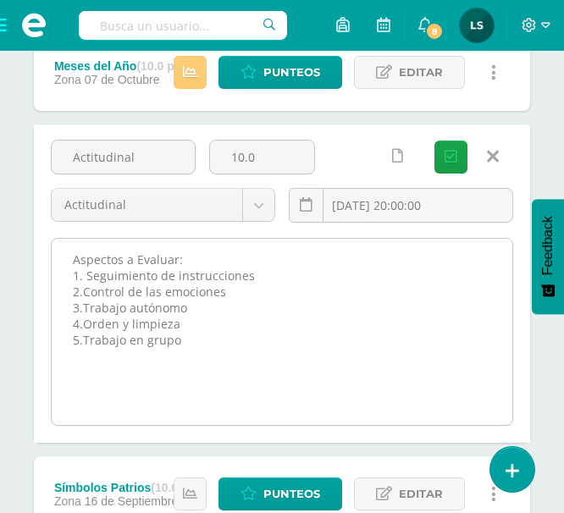
drag, startPoint x: 63, startPoint y: 258, endPoint x: 176, endPoint y: 298, distance: 120.3
click at [211, 349] on textarea "Aspectos a Evaluar: 1. Seguimiento de instrucciones 2.Control de las emociones …" at bounding box center [282, 332] width 461 height 186
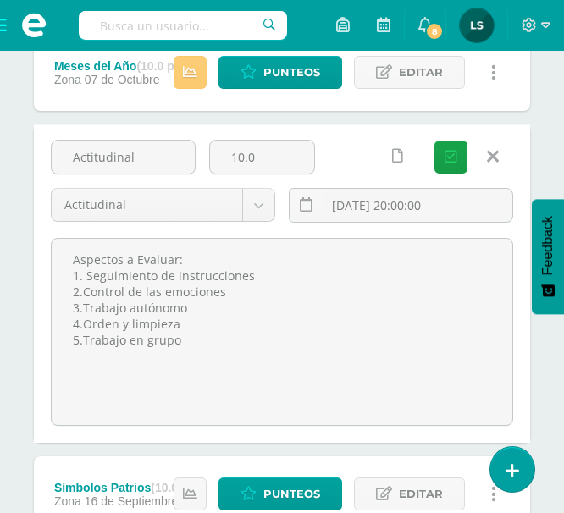
click at [490, 158] on icon at bounding box center [493, 156] width 12 height 19
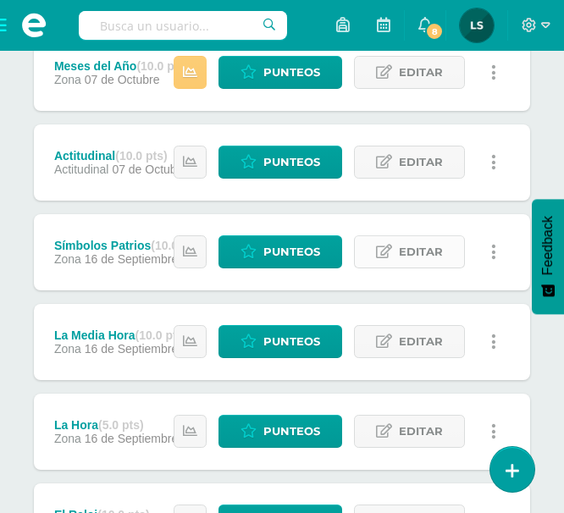
click at [426, 259] on span "Editar" at bounding box center [421, 251] width 44 height 31
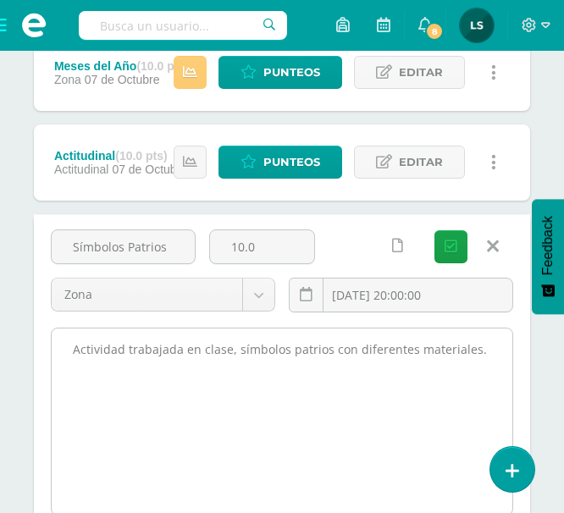
drag, startPoint x: 67, startPoint y: 352, endPoint x: 453, endPoint y: 350, distance: 386.2
click at [487, 416] on textarea "Actividad trabajada en clase, símbolos patrios con diferentes materiales." at bounding box center [282, 422] width 461 height 186
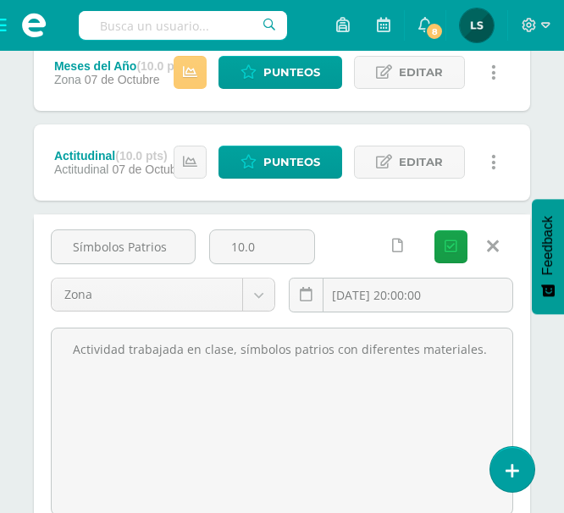
click at [496, 252] on icon at bounding box center [493, 246] width 12 height 19
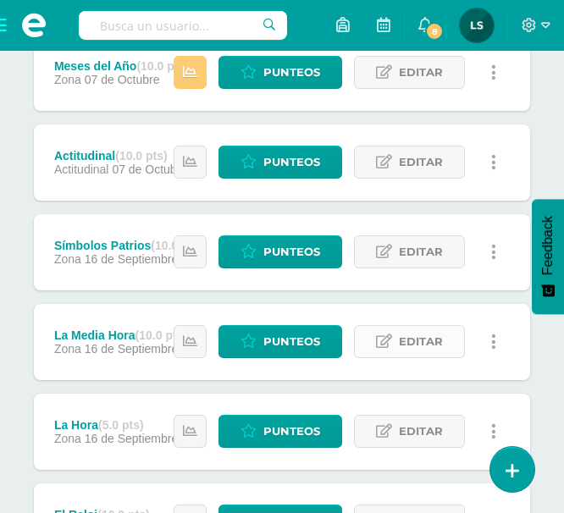
click at [440, 352] on span "Editar" at bounding box center [421, 341] width 44 height 31
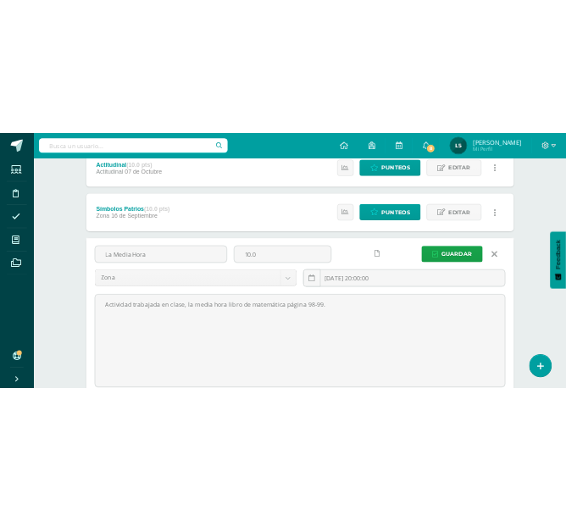
scroll to position [458, 0]
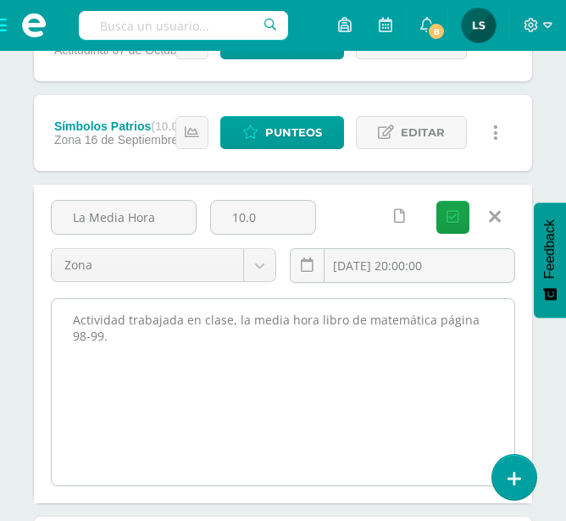
drag, startPoint x: 71, startPoint y: 318, endPoint x: 90, endPoint y: 339, distance: 28.2
click at [90, 339] on textarea "Actividad trabajada en clase, la media hora libro de matemática página 98-99." at bounding box center [283, 392] width 462 height 186
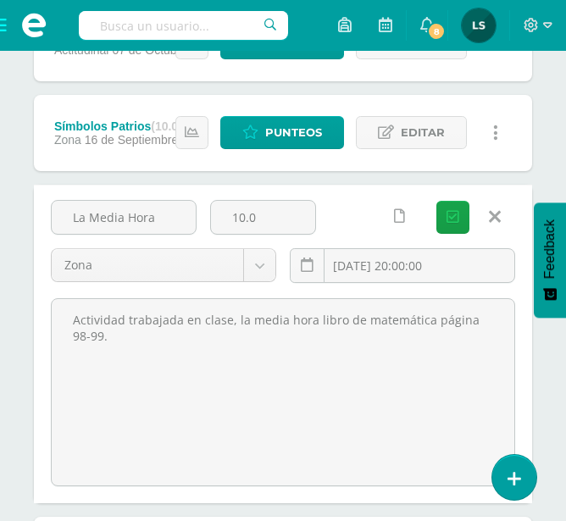
click at [492, 221] on icon at bounding box center [495, 217] width 12 height 19
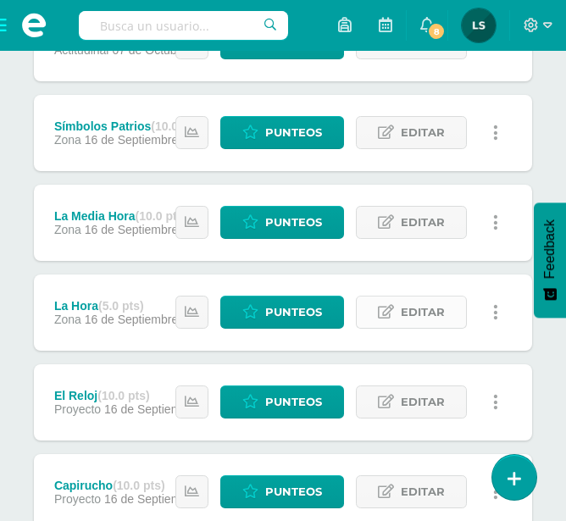
click at [429, 315] on span "Editar" at bounding box center [423, 311] width 44 height 31
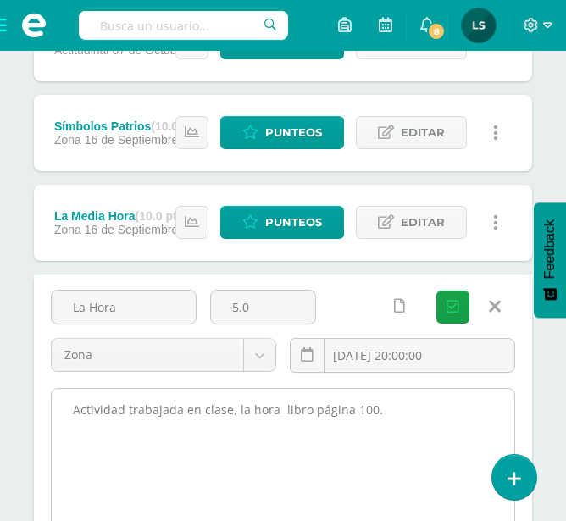
drag, startPoint x: 72, startPoint y: 412, endPoint x: 379, endPoint y: 428, distance: 307.8
click at [382, 429] on textarea "Actividad trabajada en clase, la hora libro página 100." at bounding box center [283, 482] width 462 height 186
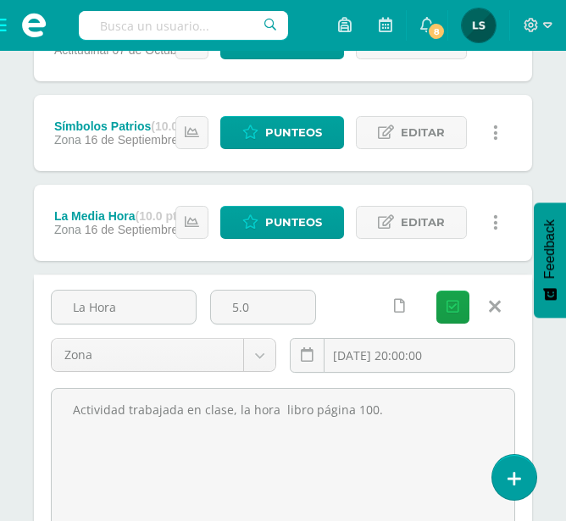
click at [501, 303] on link at bounding box center [494, 307] width 43 height 32
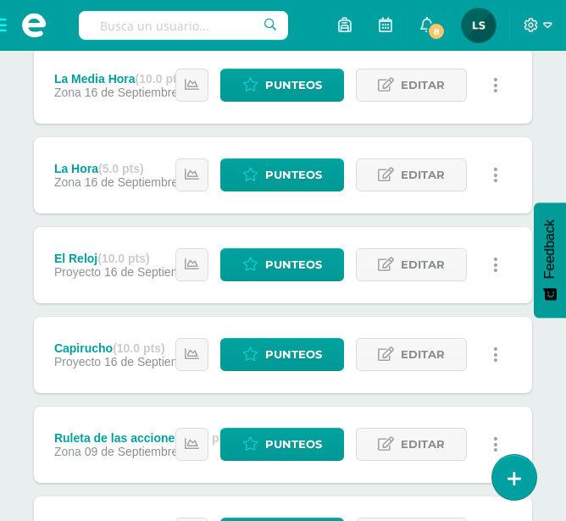
scroll to position [628, 0]
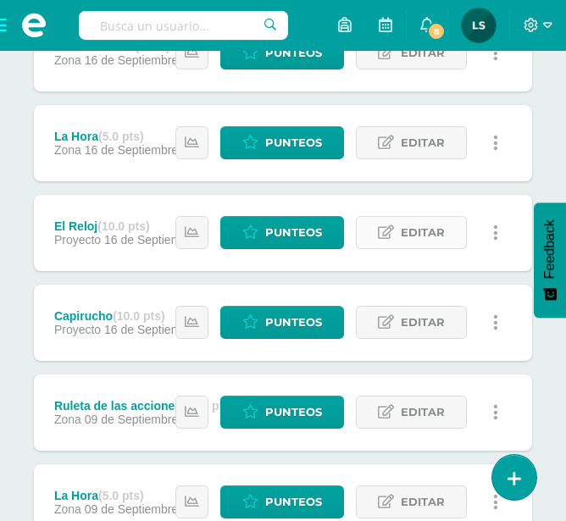
click at [433, 235] on span "Editar" at bounding box center [423, 232] width 44 height 31
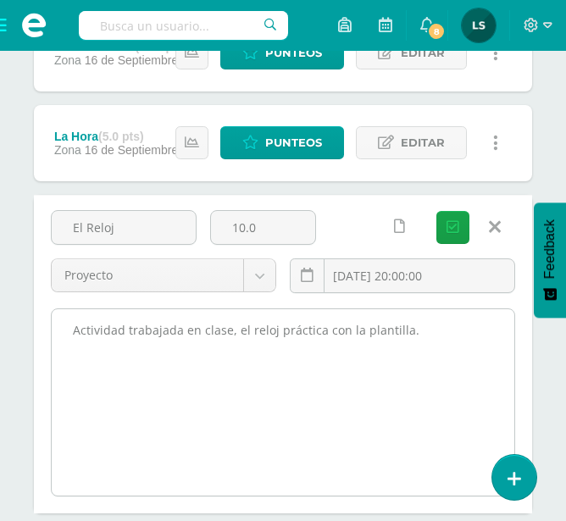
drag, startPoint x: 70, startPoint y: 331, endPoint x: 405, endPoint y: 332, distance: 334.6
click at [405, 332] on textarea "Actividad trabajada en clase, el reloj práctica con la plantilla." at bounding box center [283, 402] width 462 height 186
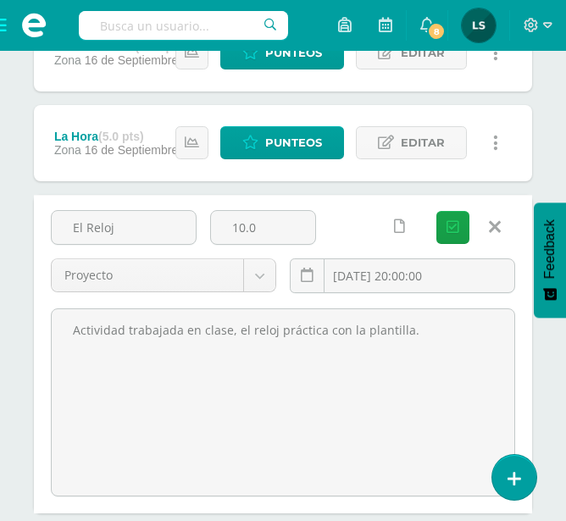
click at [493, 224] on icon at bounding box center [495, 227] width 12 height 19
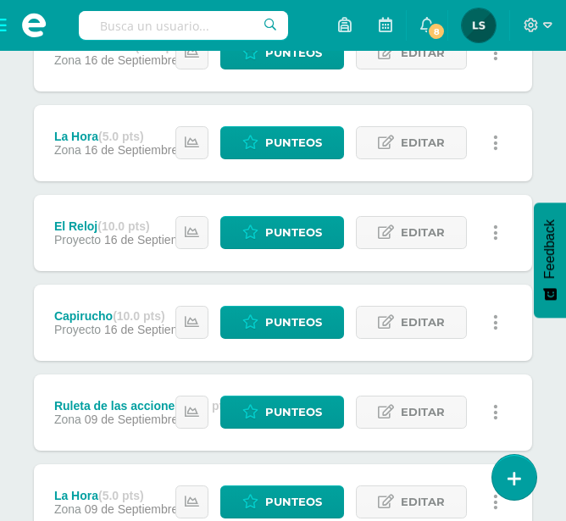
scroll to position [712, 0]
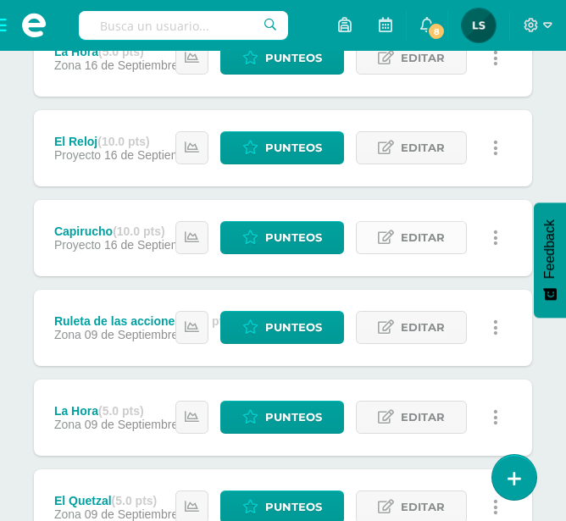
click at [434, 241] on span "Editar" at bounding box center [423, 237] width 44 height 31
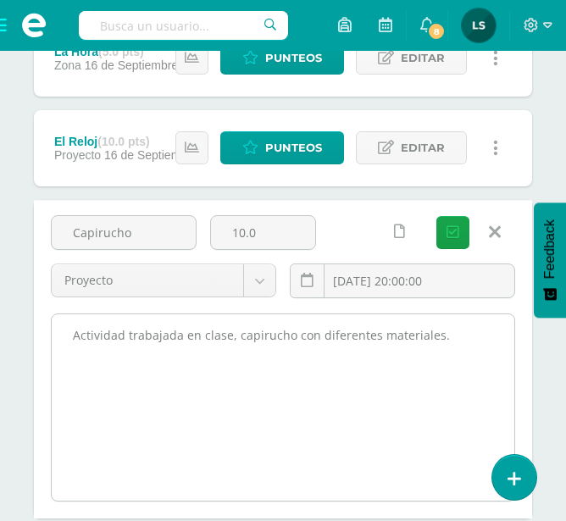
drag, startPoint x: 70, startPoint y: 335, endPoint x: 447, endPoint y: 346, distance: 377.1
click at [447, 346] on textarea "Actividad trabajada en clase, capirucho con diferentes materiales." at bounding box center [283, 407] width 462 height 186
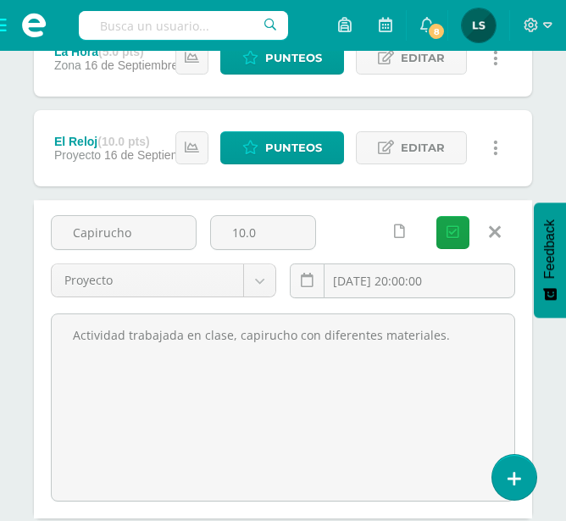
click at [496, 234] on icon at bounding box center [495, 232] width 12 height 19
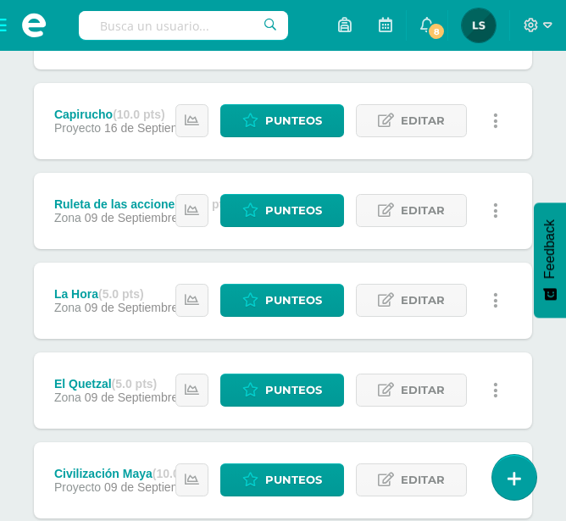
scroll to position [882, 0]
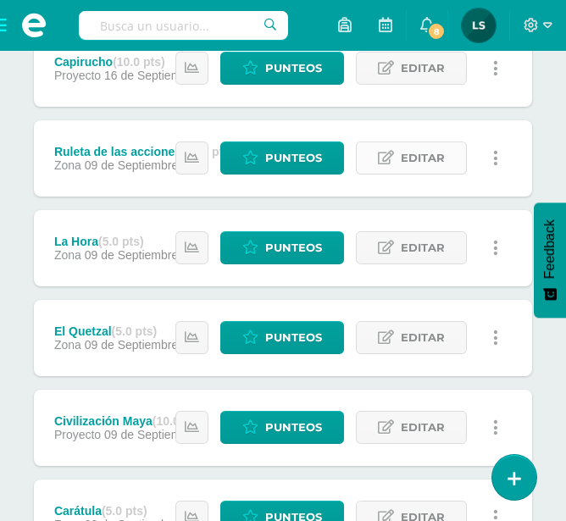
click at [440, 158] on span "Editar" at bounding box center [423, 157] width 44 height 31
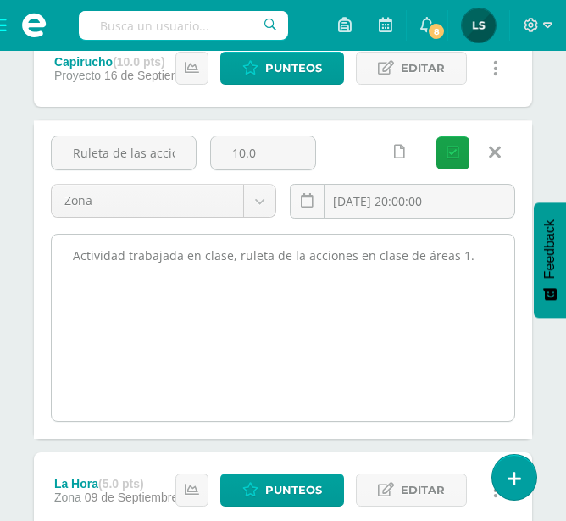
drag, startPoint x: 71, startPoint y: 257, endPoint x: 475, endPoint y: 259, distance: 404.0
click at [475, 259] on textarea "Actividad trabajada en clase, ruleta de la acciones en clase de áreas 1." at bounding box center [283, 328] width 462 height 186
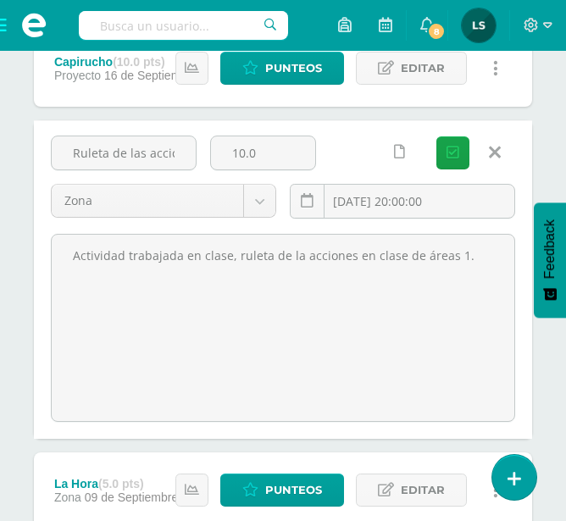
click at [490, 152] on icon at bounding box center [495, 152] width 12 height 19
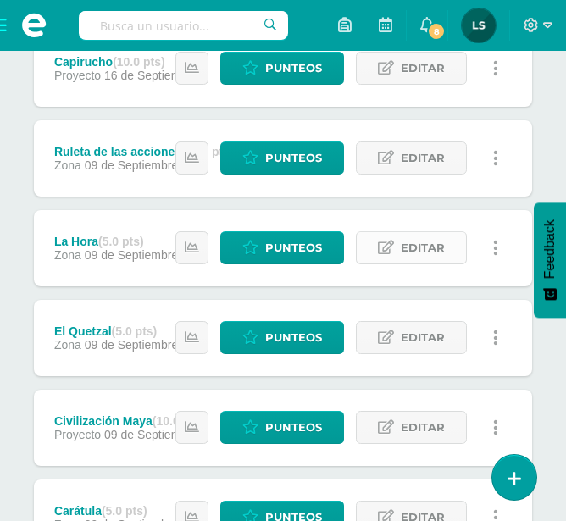
click at [430, 252] on span "Editar" at bounding box center [423, 247] width 44 height 31
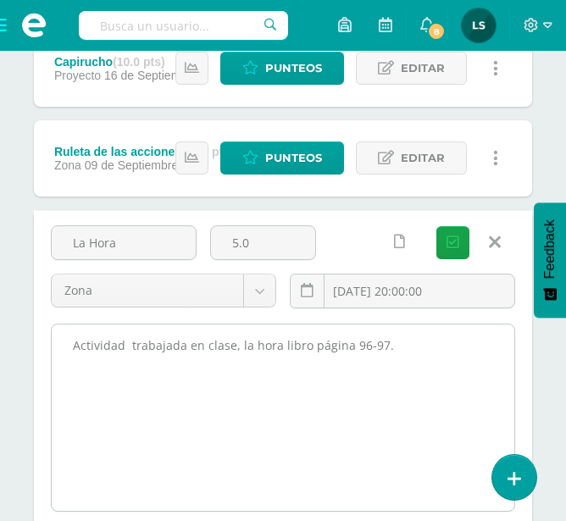
drag, startPoint x: 71, startPoint y: 343, endPoint x: 396, endPoint y: 357, distance: 324.7
click at [396, 357] on textarea "Actividad trabajada en clase, la hora libro página 96-97." at bounding box center [283, 417] width 462 height 186
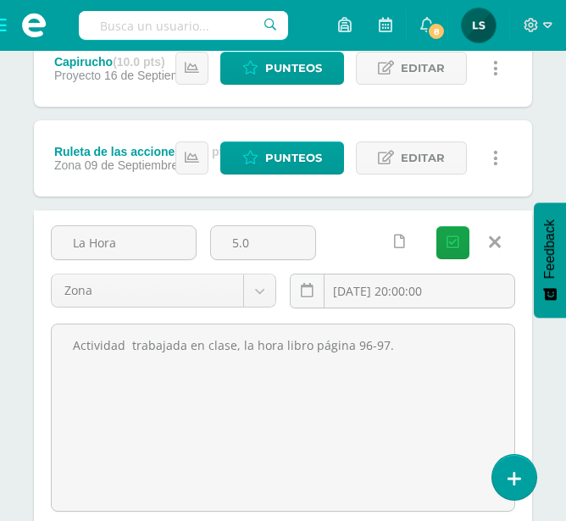
click at [496, 241] on icon at bounding box center [495, 242] width 12 height 19
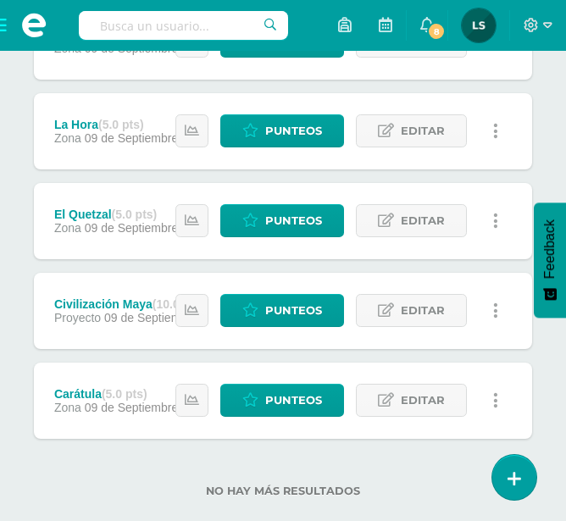
scroll to position [1029, 0]
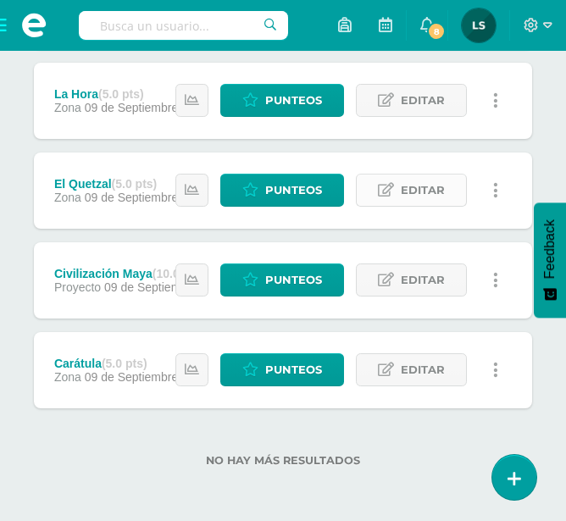
click at [425, 187] on span "Editar" at bounding box center [423, 189] width 44 height 31
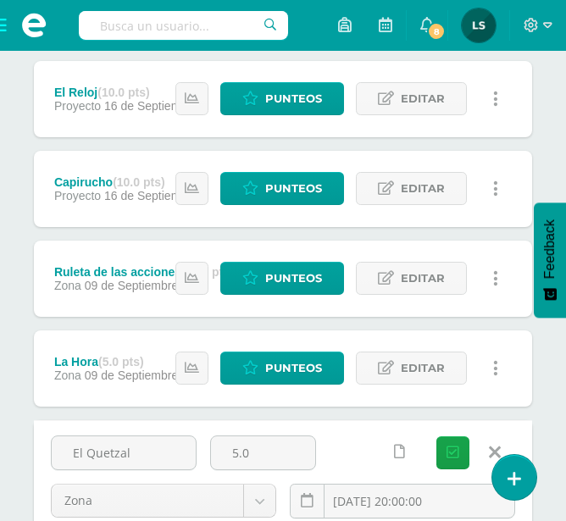
scroll to position [860, 0]
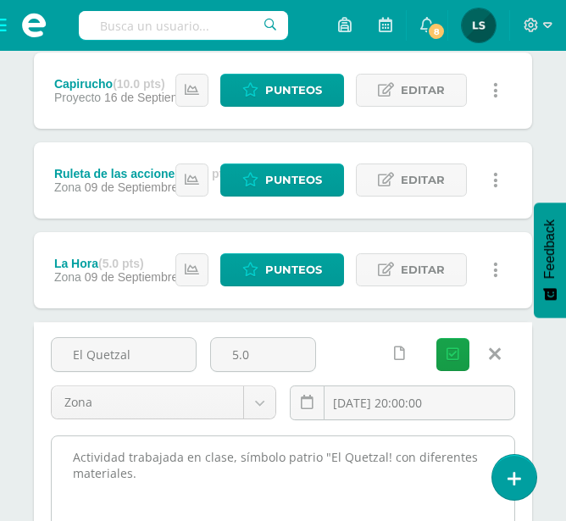
click at [79, 457] on textarea "Actividad trabajada en clase, símbolo patrio "El Quetzal! con diferentes materi…" at bounding box center [283, 529] width 462 height 186
drag, startPoint x: 75, startPoint y: 457, endPoint x: 136, endPoint y: 473, distance: 63.7
click at [136, 473] on textarea "Actividad trabajada en clase, símbolo patrio "El Quetzal! con diferentes materi…" at bounding box center [283, 529] width 462 height 186
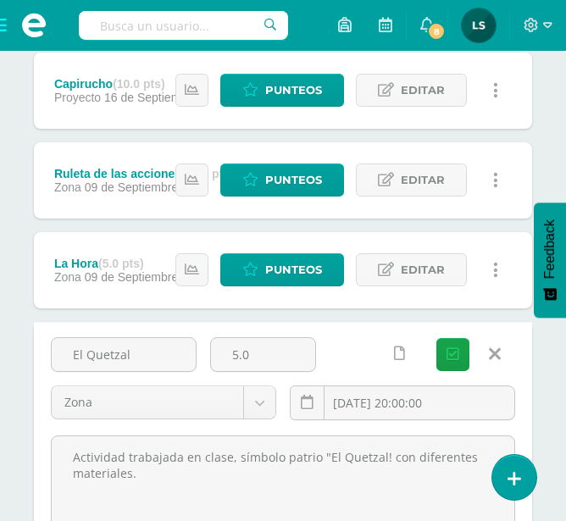
drag, startPoint x: 495, startPoint y: 356, endPoint x: 480, endPoint y: 355, distance: 14.4
click at [495, 356] on icon at bounding box center [495, 354] width 12 height 19
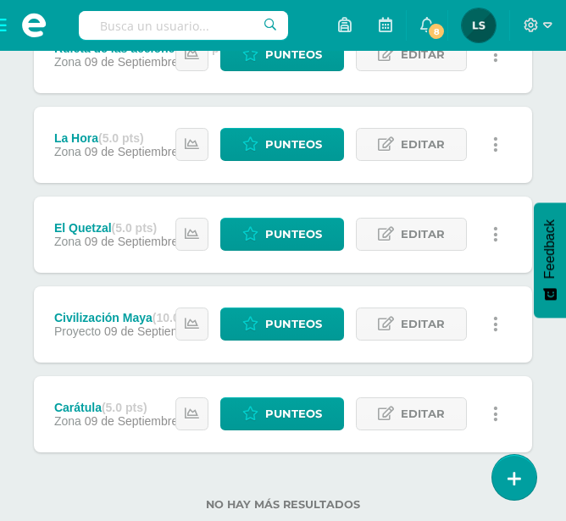
scroll to position [1029, 0]
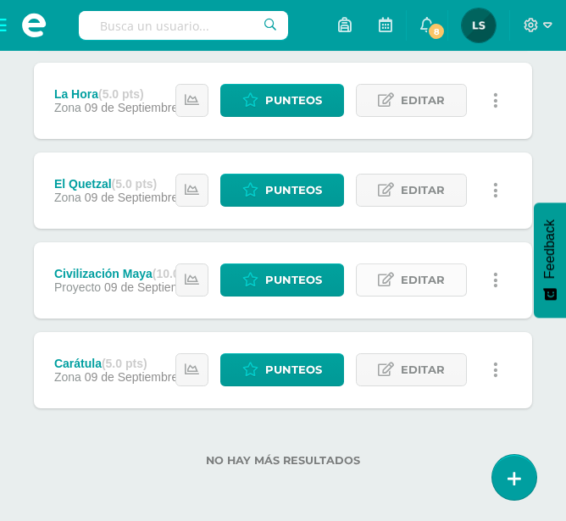
click at [432, 282] on span "Editar" at bounding box center [423, 279] width 44 height 31
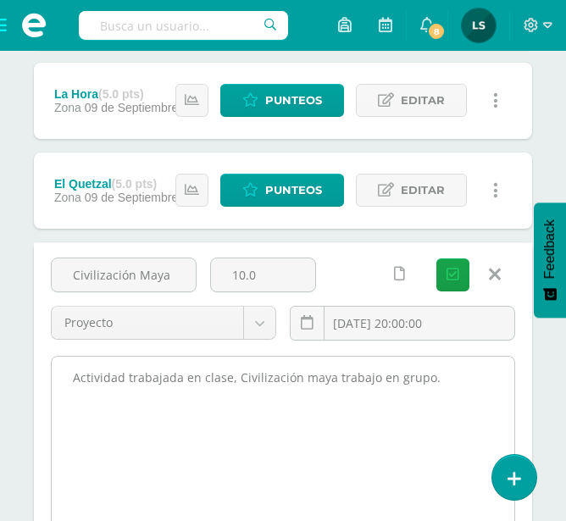
drag, startPoint x: 69, startPoint y: 375, endPoint x: 424, endPoint y: 385, distance: 355.0
click at [424, 385] on textarea "Actividad trabajada en clase, Civilización maya trabajo en grupo." at bounding box center [283, 450] width 462 height 186
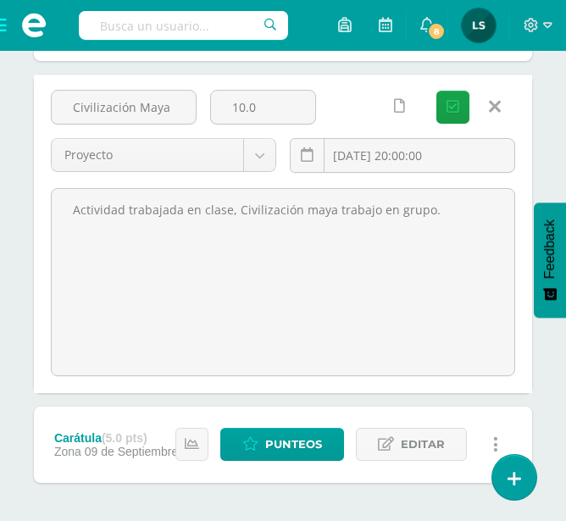
scroll to position [1199, 0]
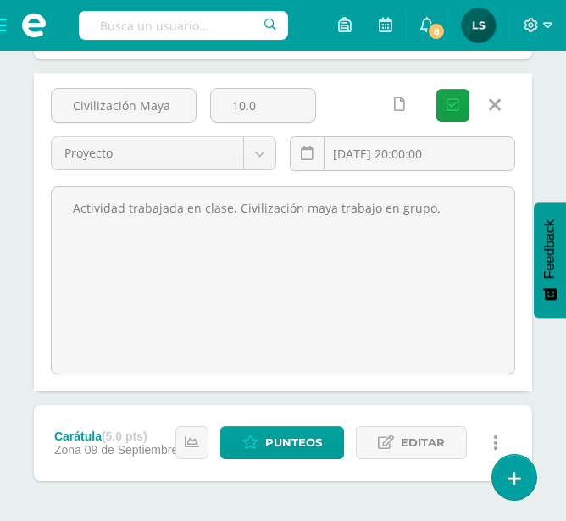
click at [495, 102] on icon at bounding box center [495, 105] width 12 height 19
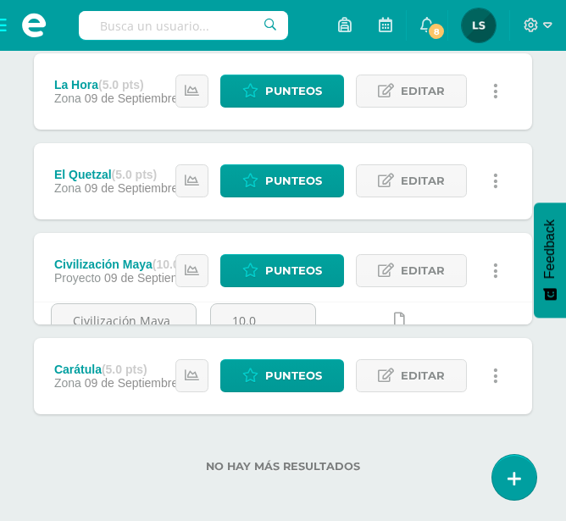
scroll to position [1029, 0]
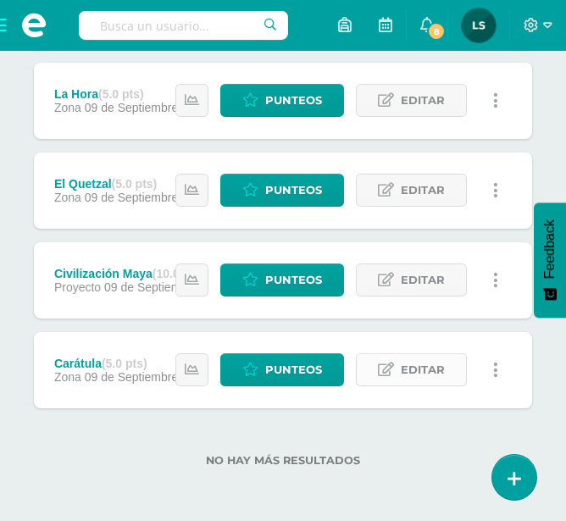
click at [416, 369] on span "Editar" at bounding box center [423, 369] width 44 height 31
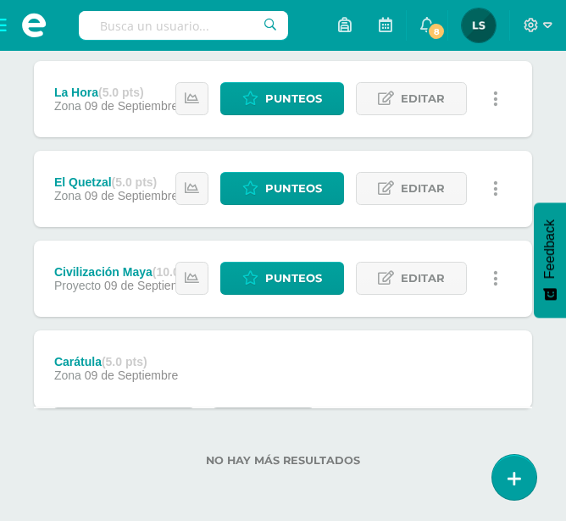
scroll to position [1199, 0]
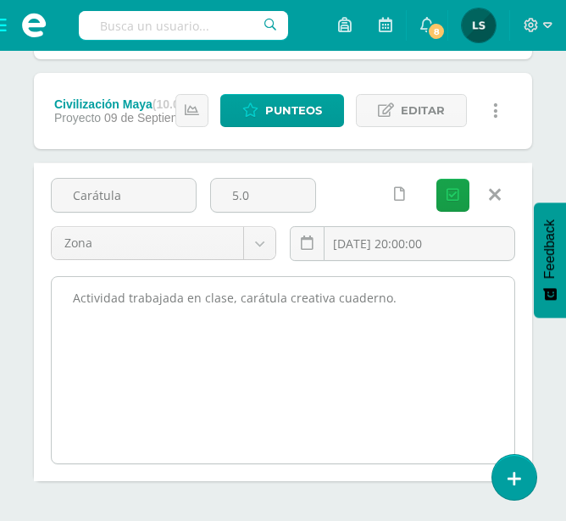
drag, startPoint x: 69, startPoint y: 297, endPoint x: 398, endPoint y: 316, distance: 329.2
click at [398, 316] on textarea "Actividad trabajada en clase, carátula creativa cuaderno." at bounding box center [283, 370] width 462 height 186
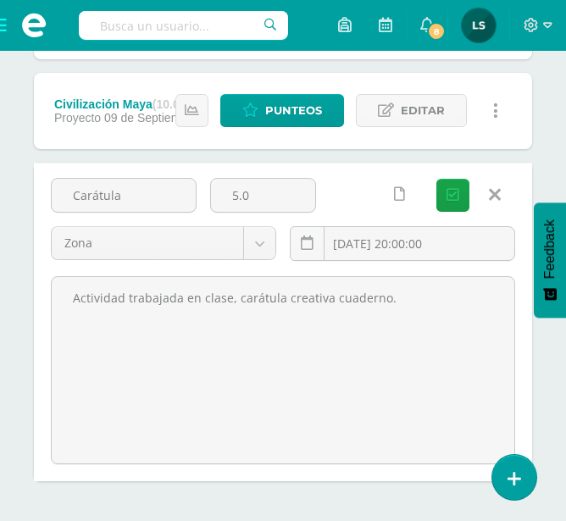
click at [496, 194] on icon at bounding box center [495, 194] width 12 height 19
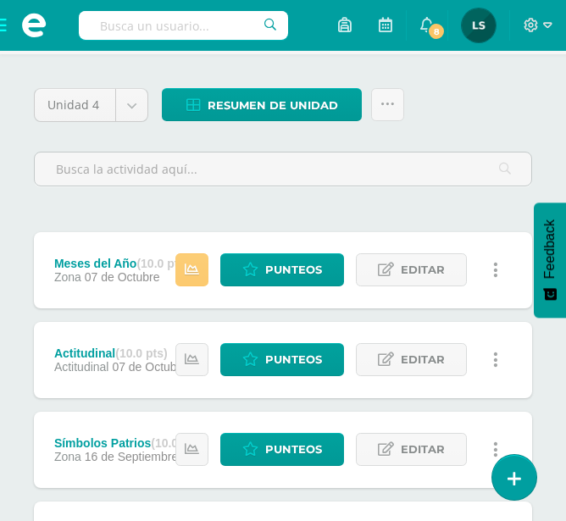
scroll to position [97, 0]
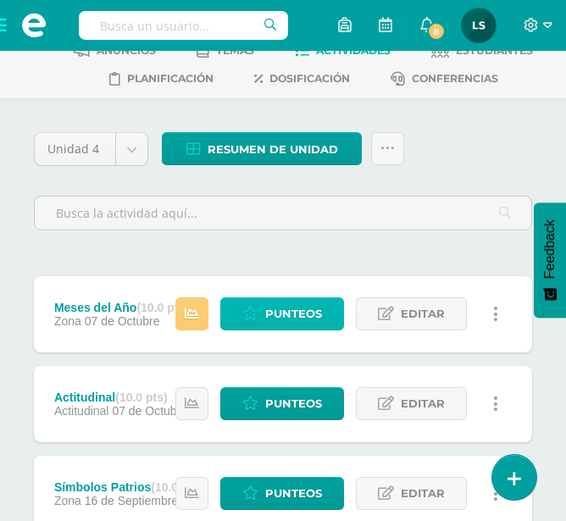
click at [307, 313] on span "Punteos" at bounding box center [293, 313] width 57 height 31
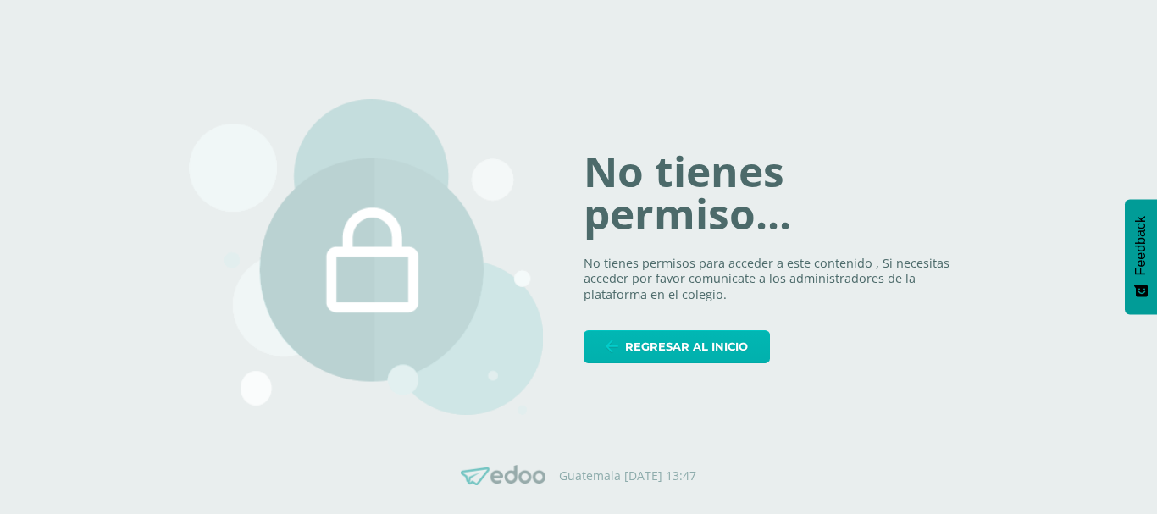
click at [640, 338] on span "Regresar al inicio" at bounding box center [686, 346] width 123 height 31
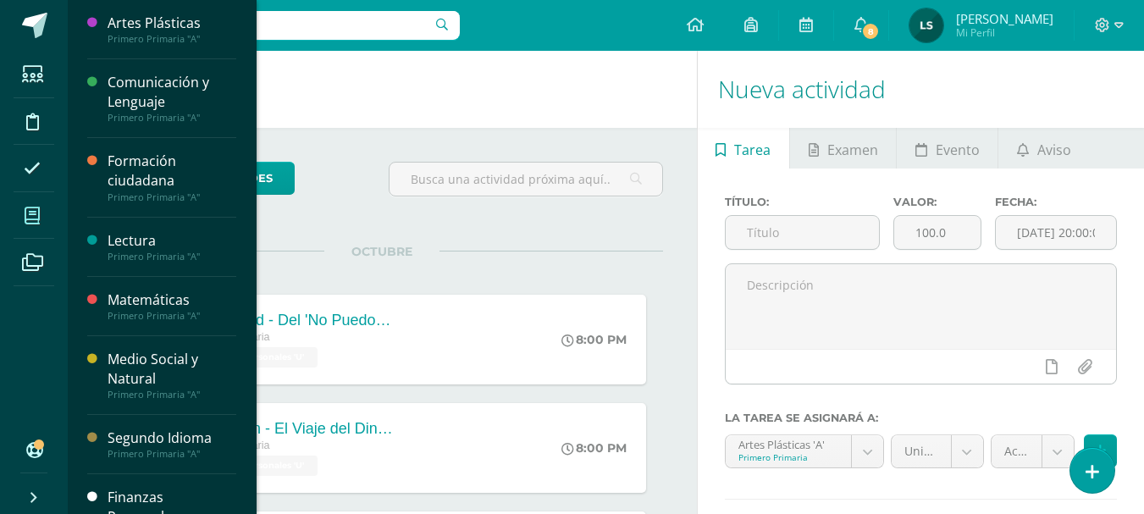
click at [41, 205] on span at bounding box center [33, 216] width 38 height 38
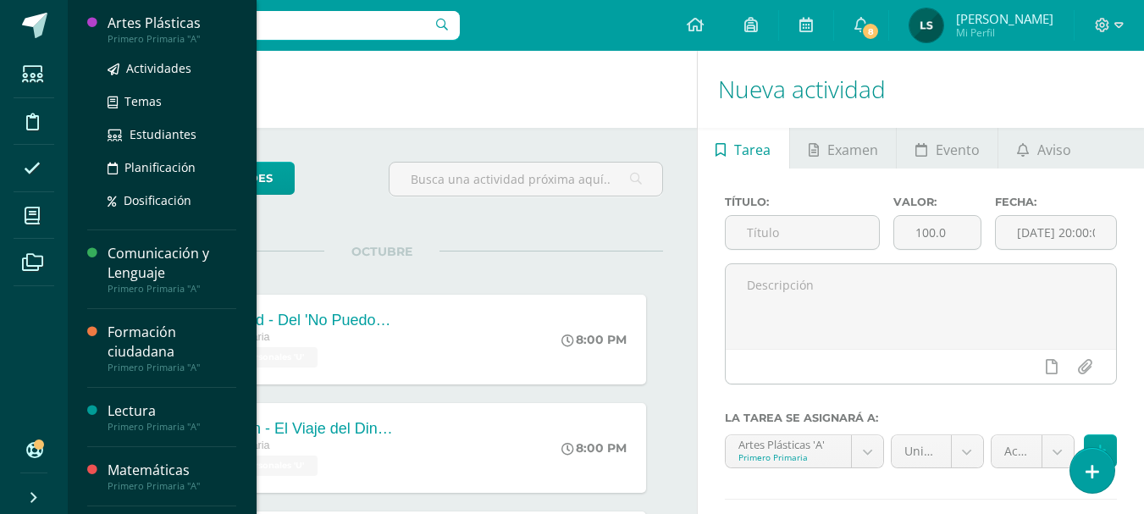
click at [141, 43] on div "Primero Primaria "A"" at bounding box center [172, 39] width 129 height 12
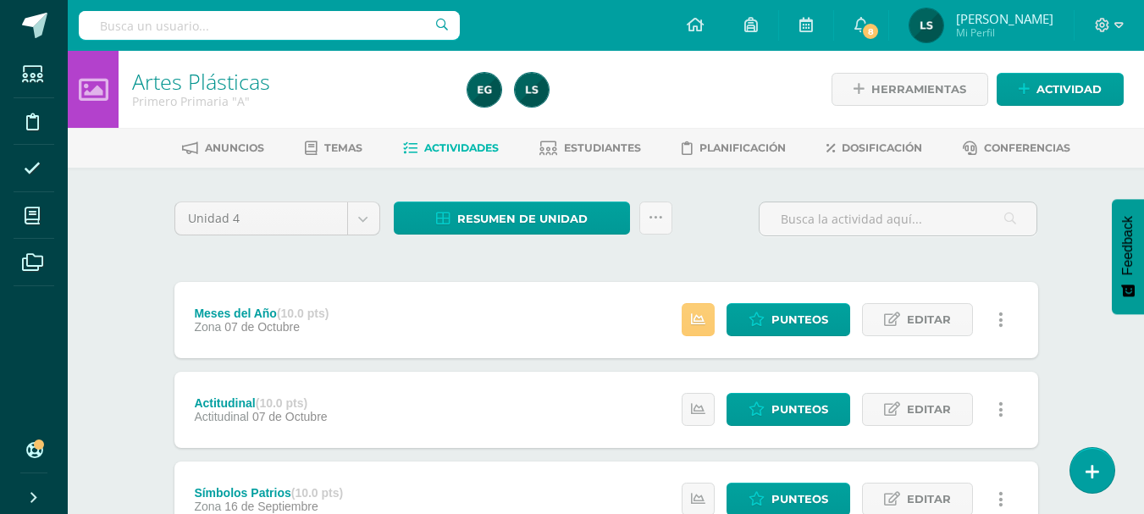
click at [496, 149] on span "Actividades" at bounding box center [461, 147] width 75 height 13
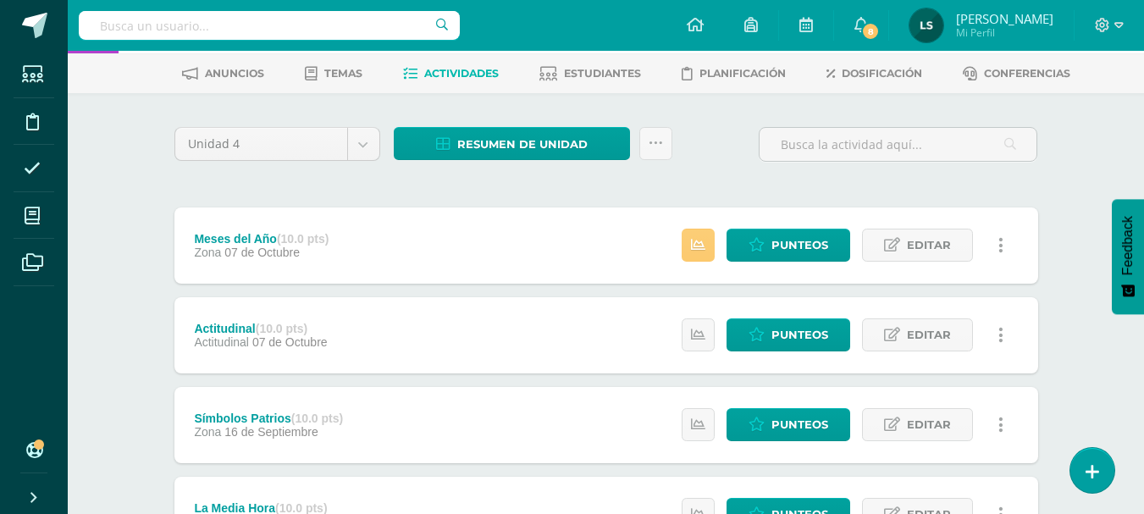
scroll to position [169, 0]
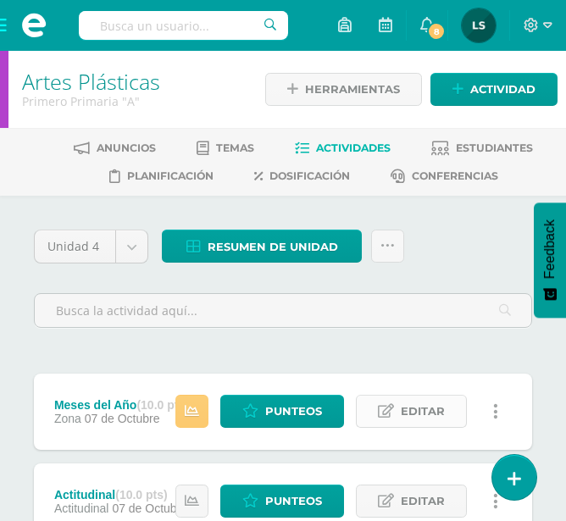
click at [426, 421] on span "Editar" at bounding box center [423, 411] width 44 height 31
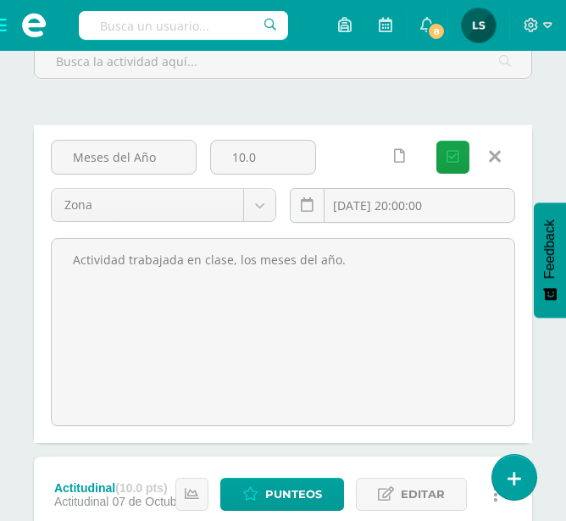
scroll to position [254, 0]
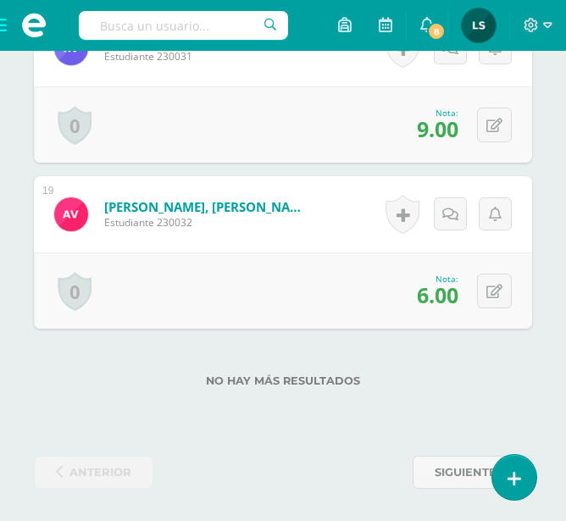
scroll to position [3469, 0]
